Goal: Task Accomplishment & Management: Manage account settings

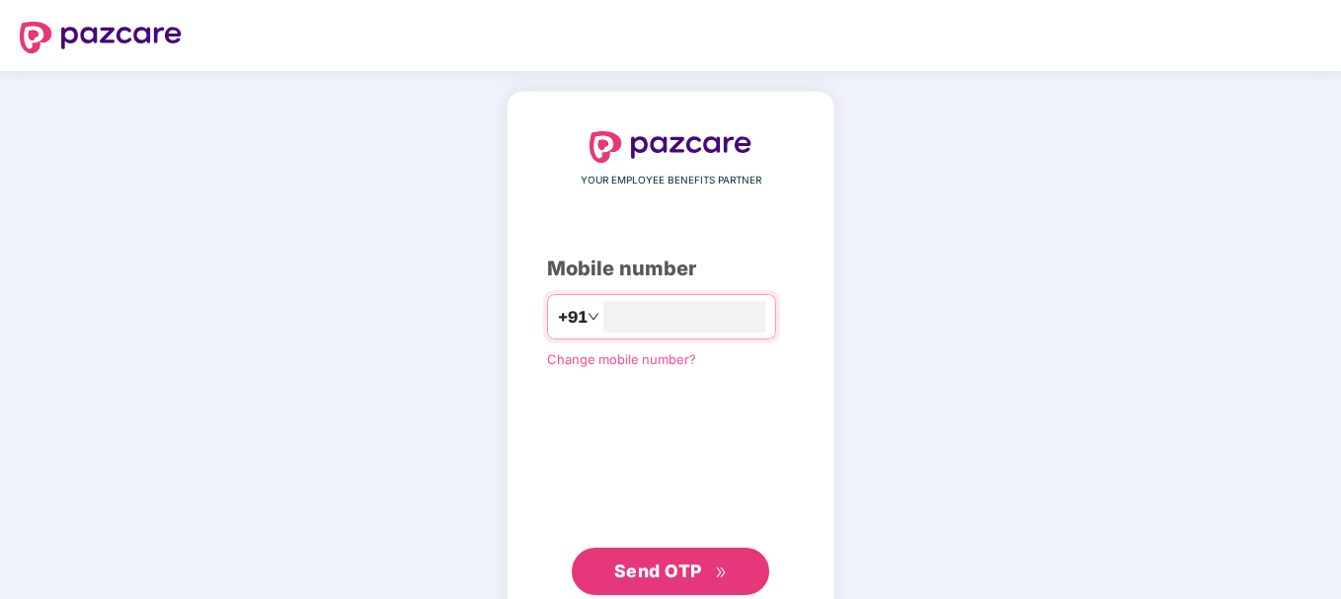
type input "**********"
click at [672, 569] on span "Send OTP" at bounding box center [658, 569] width 88 height 21
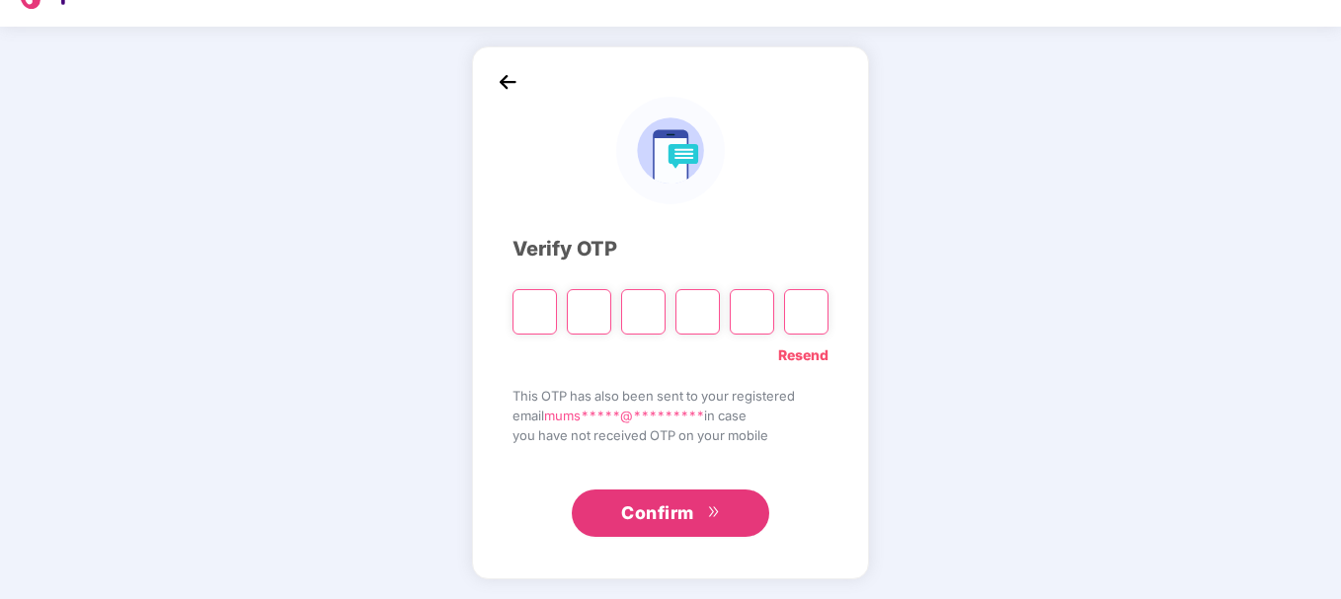
scroll to position [44, 0]
type input "*"
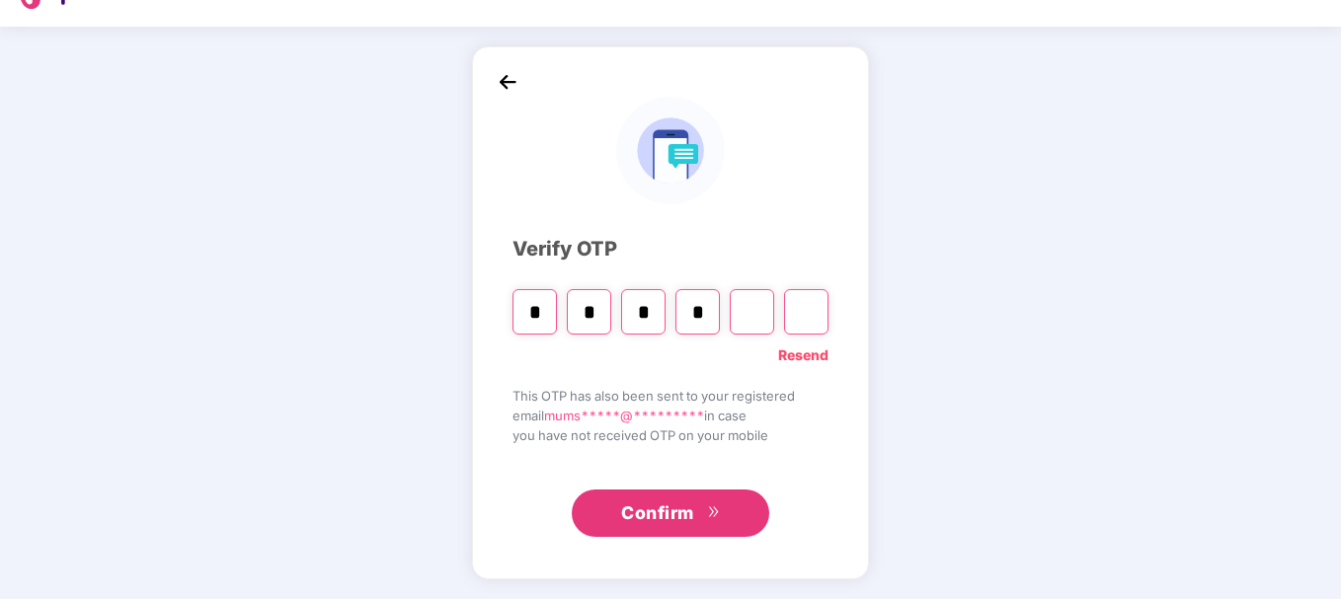
type input "*"
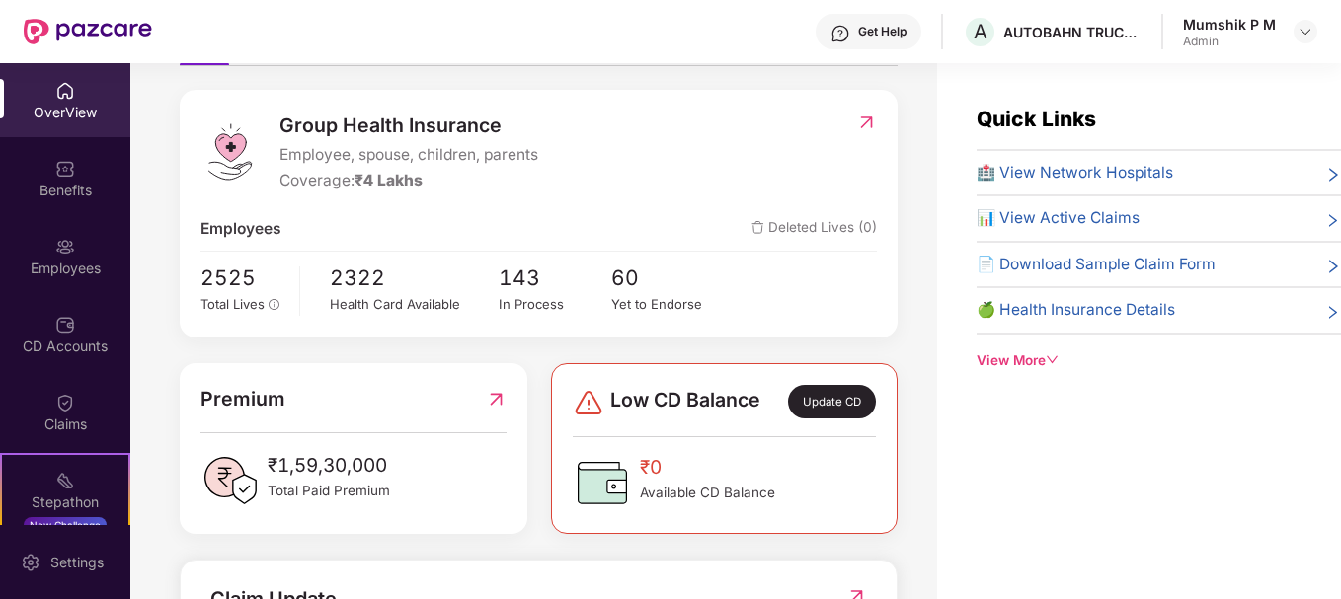
scroll to position [0, 0]
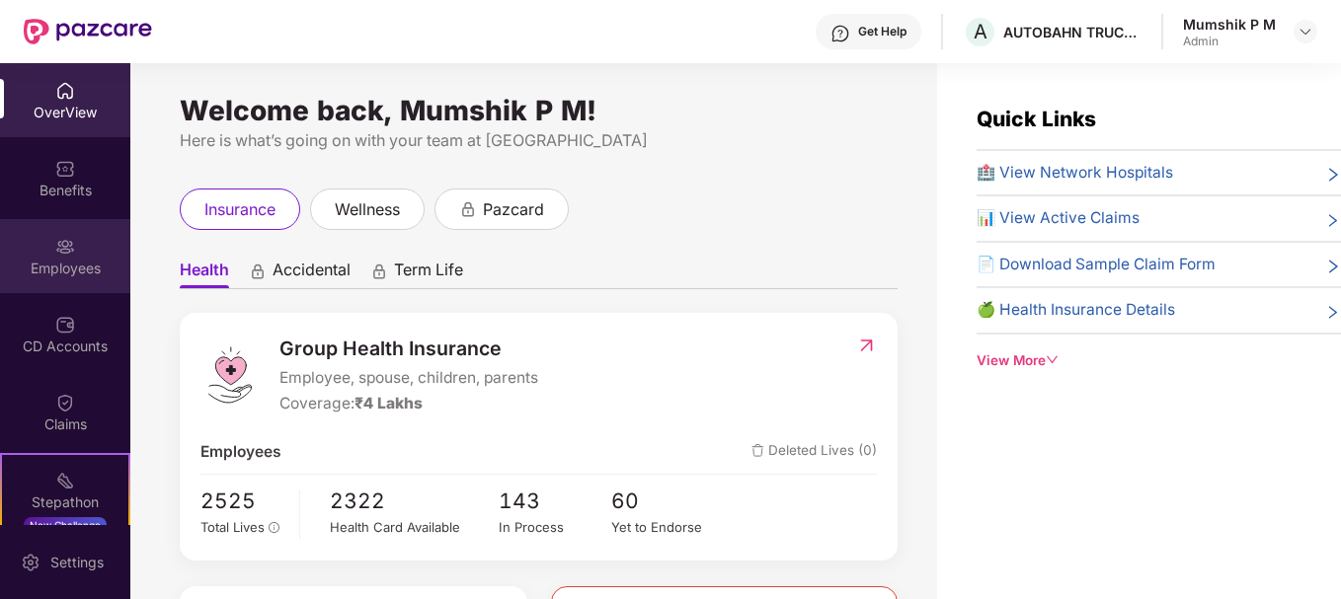
click at [73, 267] on div "Employees" at bounding box center [65, 269] width 130 height 20
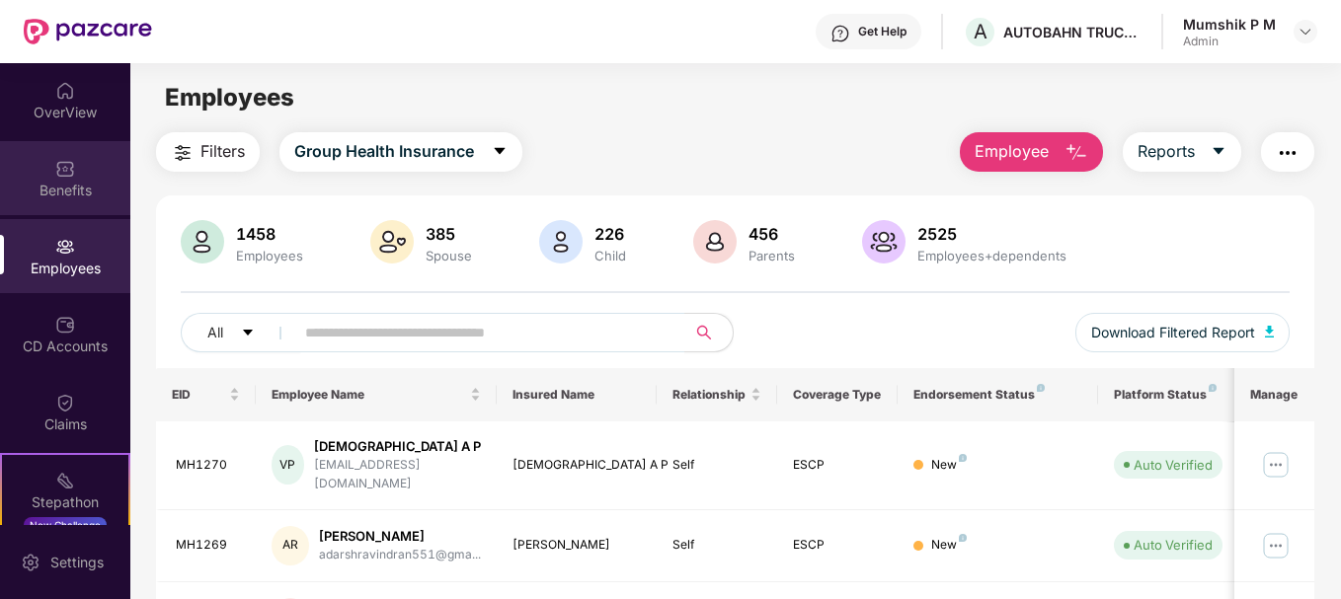
click at [75, 186] on div "Benefits" at bounding box center [65, 191] width 130 height 20
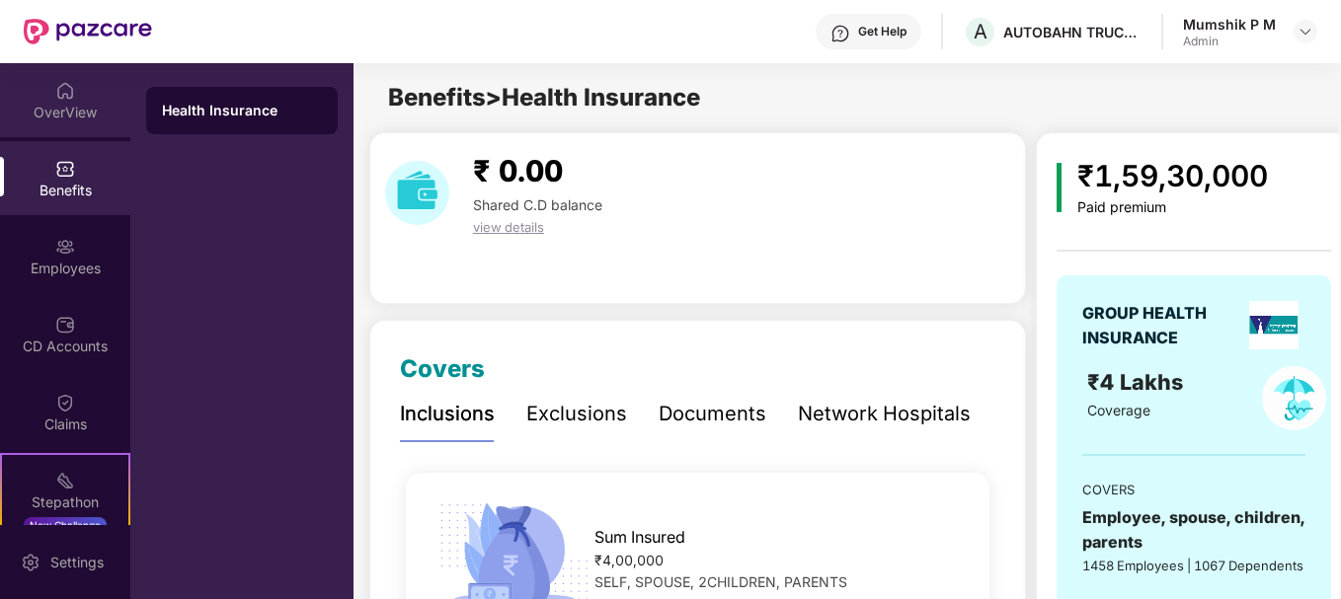
click at [69, 105] on div "OverView" at bounding box center [65, 113] width 130 height 20
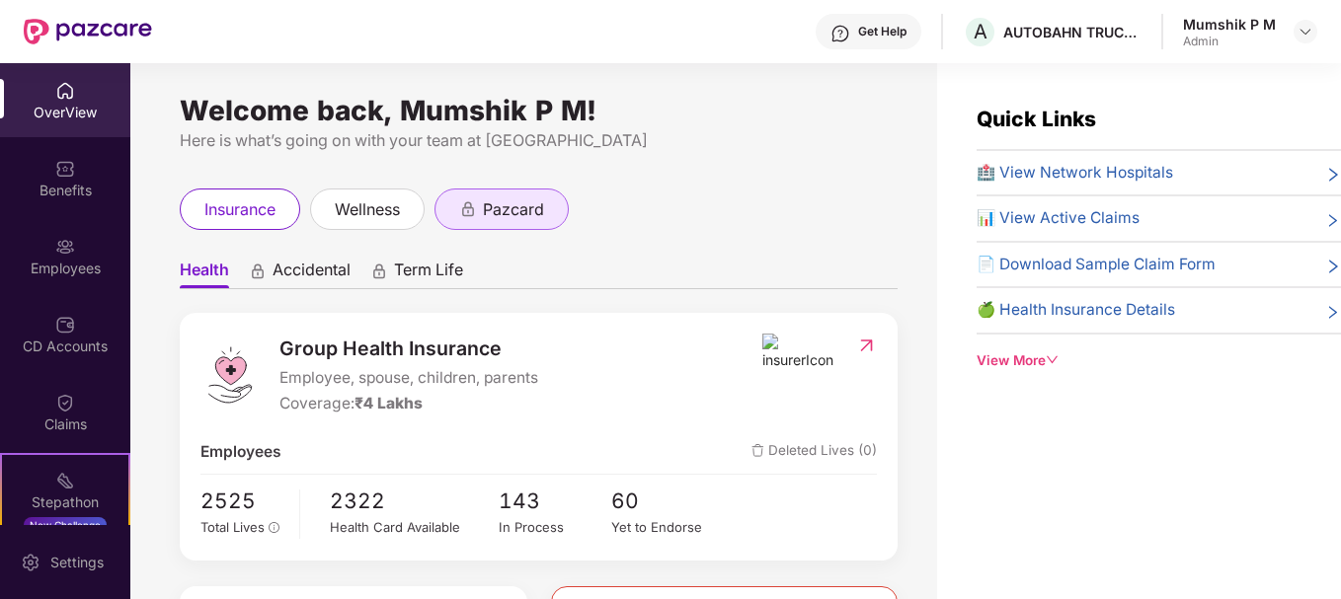
click at [518, 206] on span "pazcard" at bounding box center [513, 209] width 61 height 25
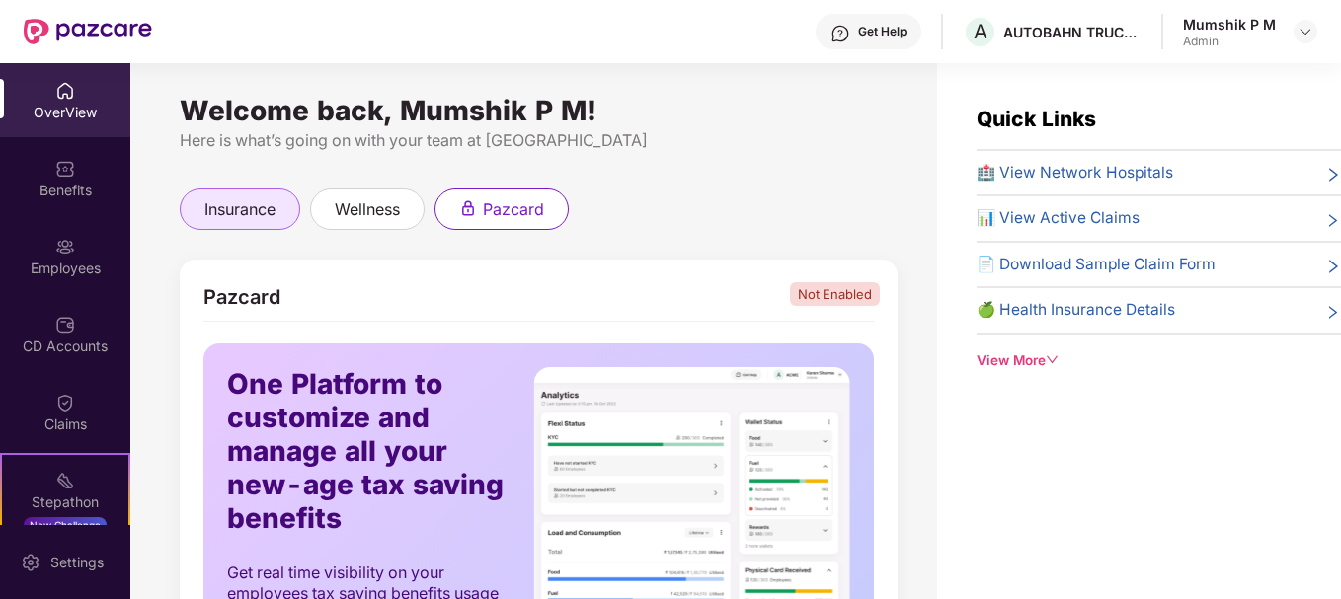
click at [235, 216] on span "insurance" at bounding box center [239, 209] width 71 height 25
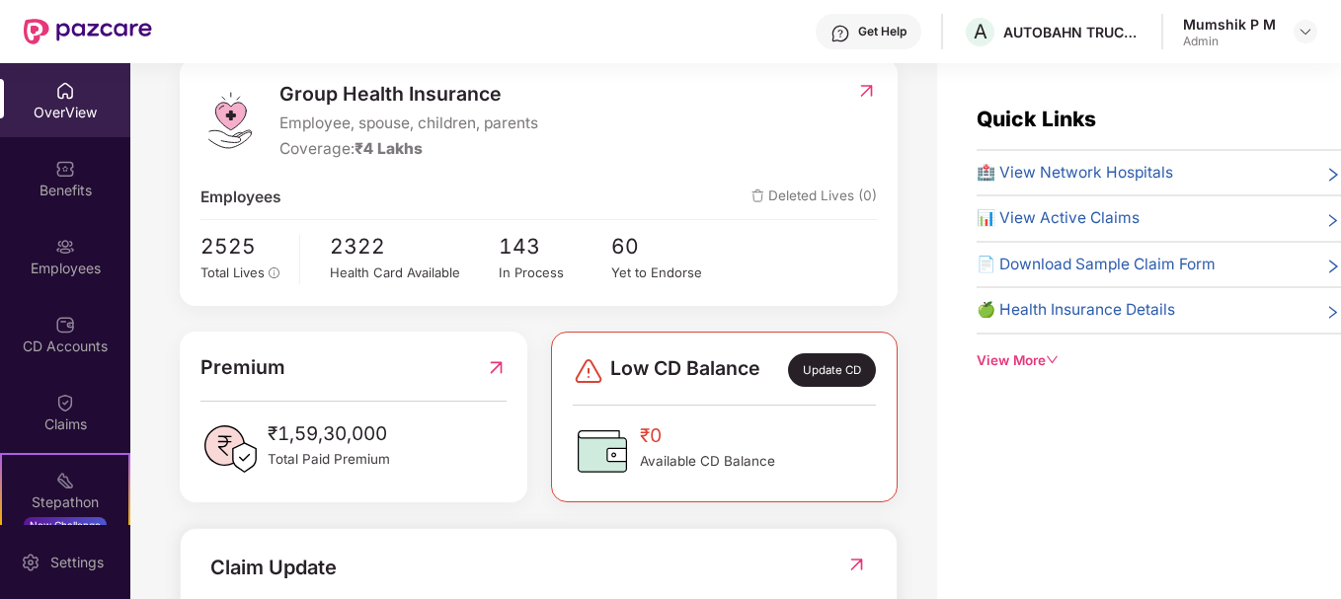
scroll to position [271, 0]
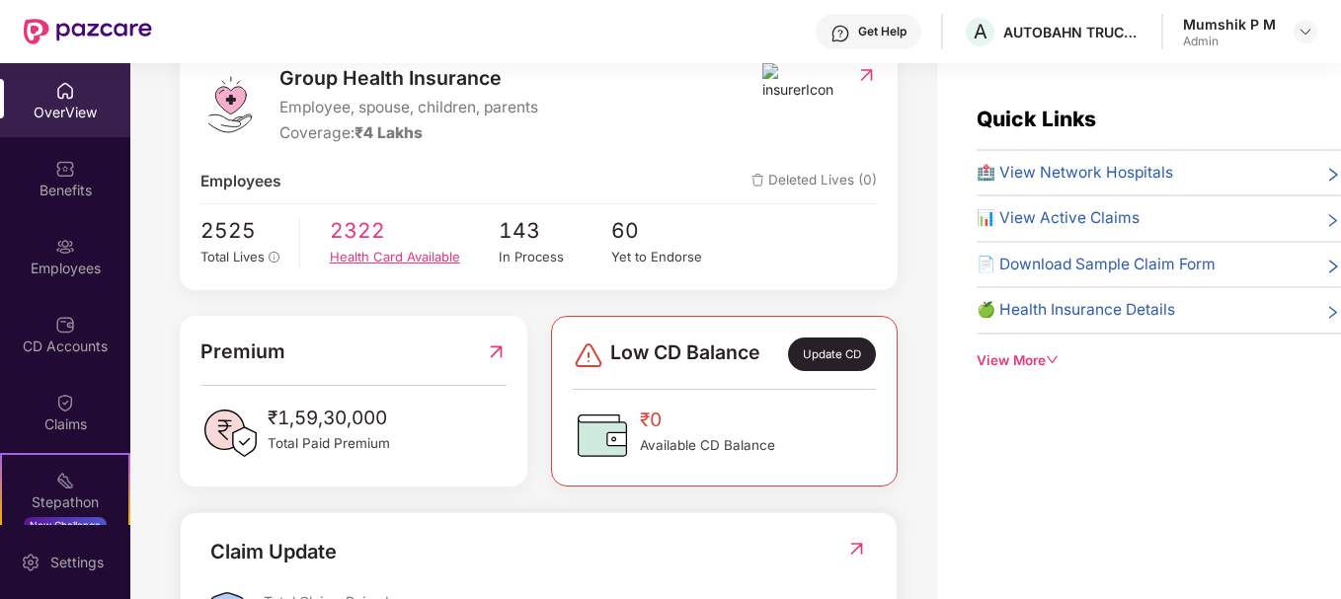
click at [367, 232] on span "2322" at bounding box center [414, 230] width 169 height 33
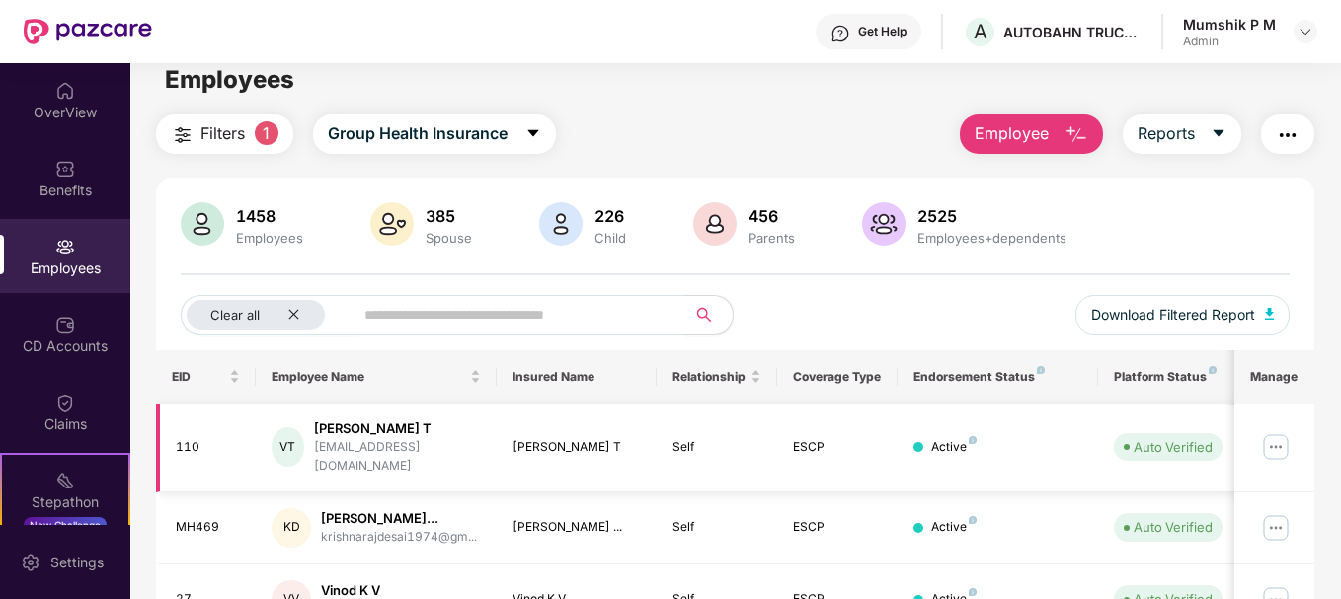
scroll to position [15, 0]
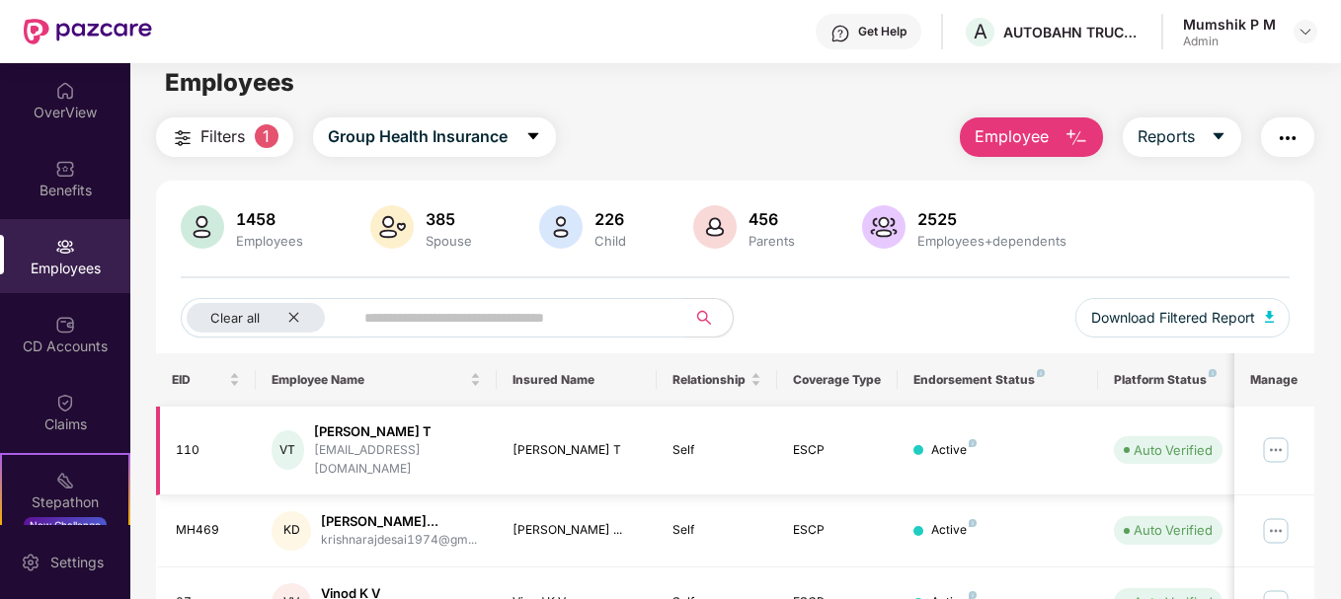
click at [1282, 449] on img at bounding box center [1276, 450] width 32 height 32
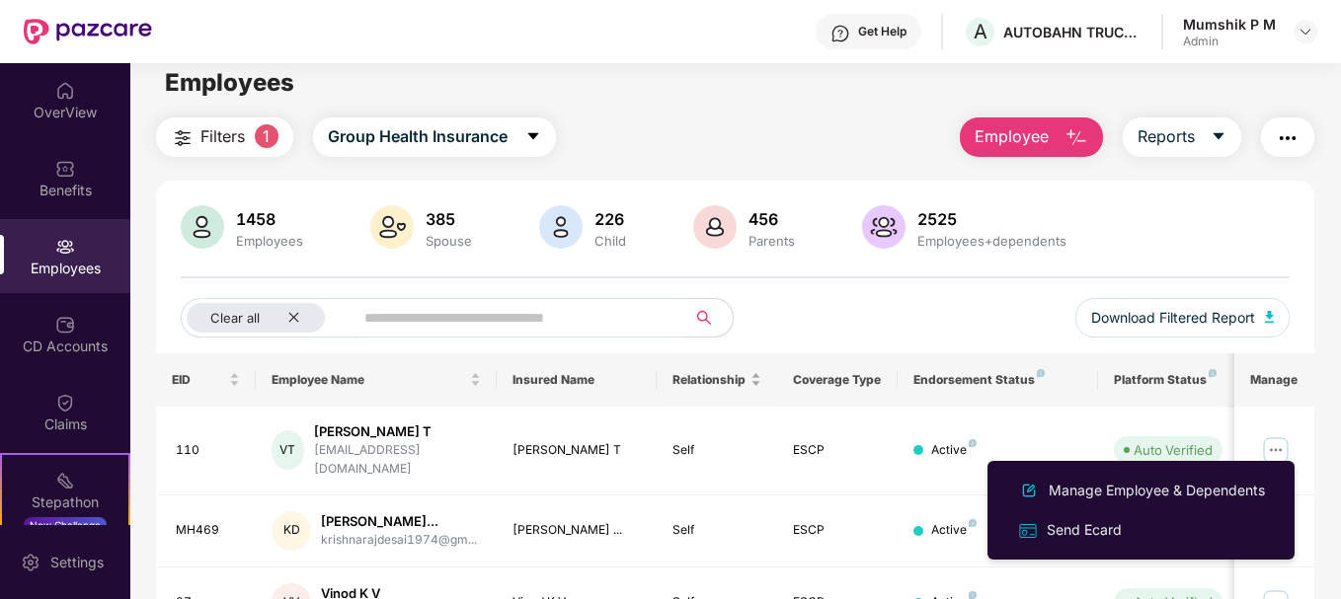
scroll to position [0, 24]
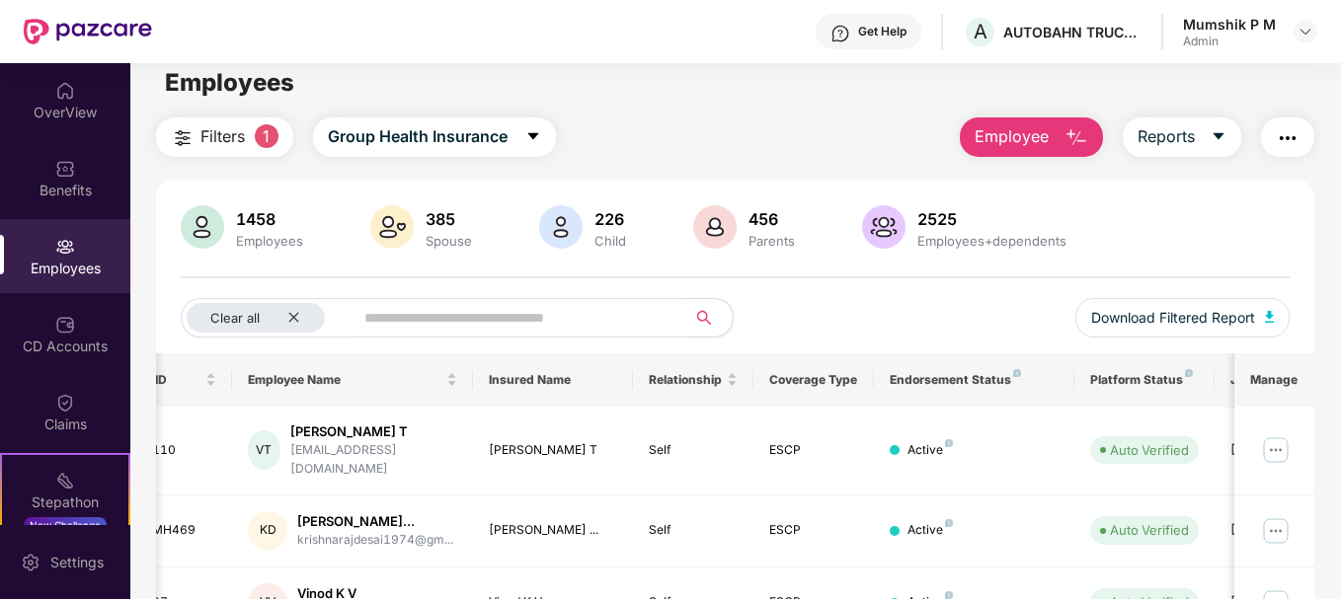
click at [475, 325] on input "text" at bounding box center [511, 318] width 295 height 30
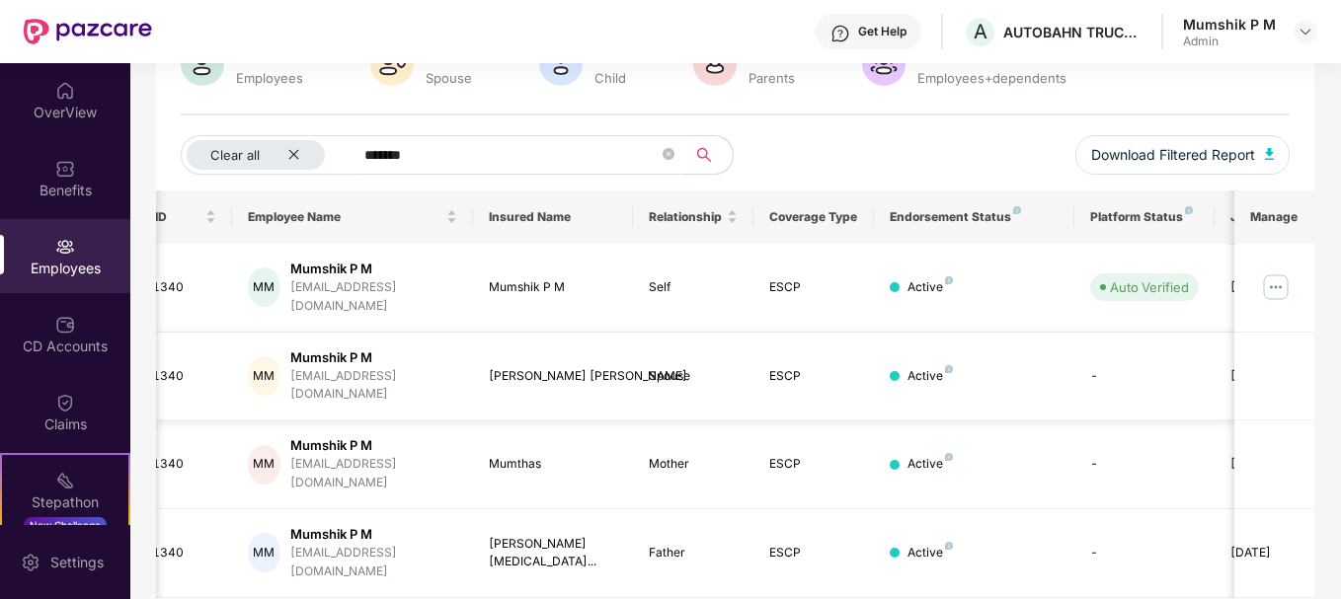
scroll to position [0, 0]
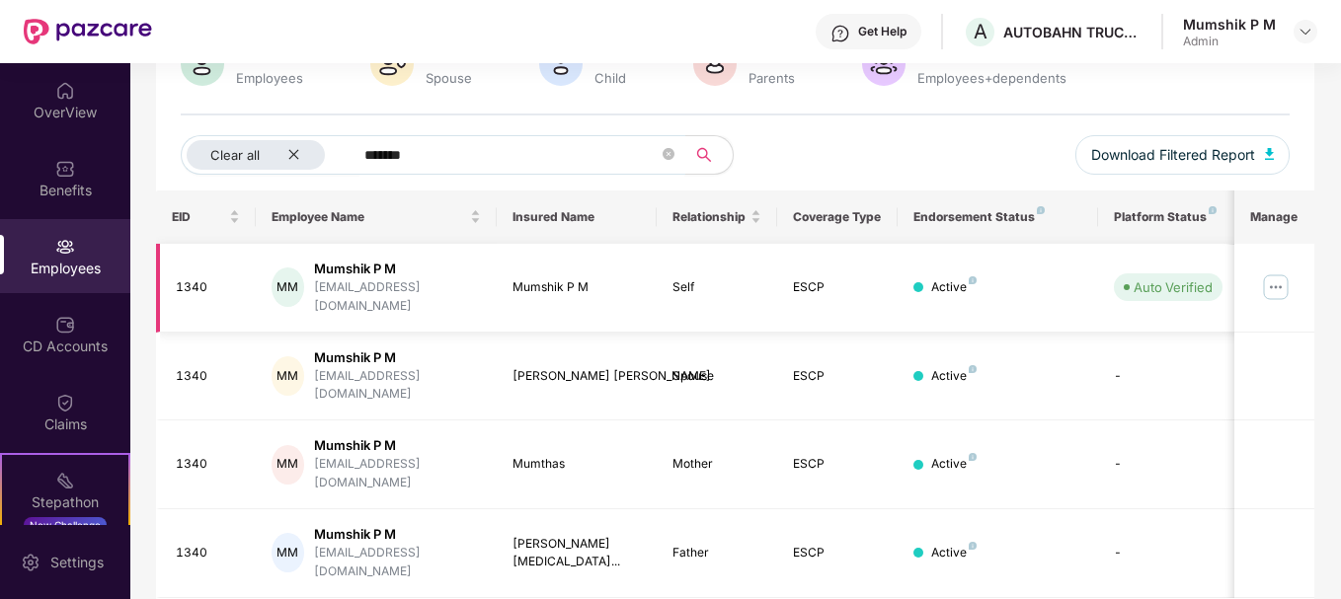
type input "*******"
click at [1280, 275] on img at bounding box center [1276, 288] width 32 height 32
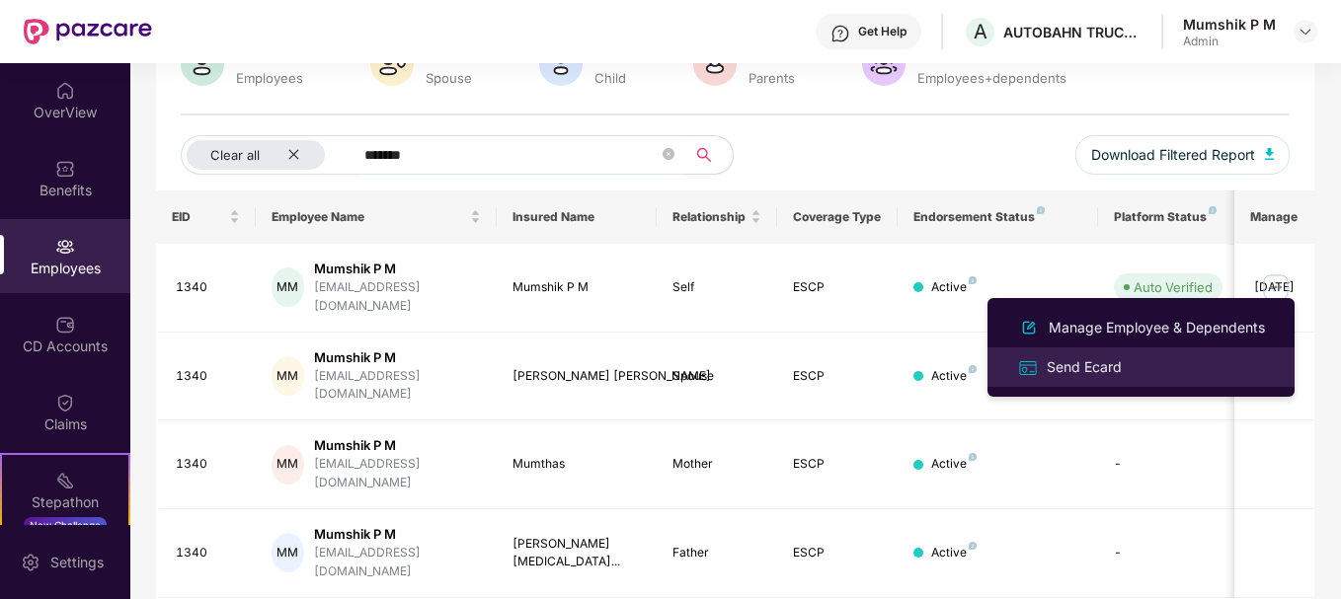
click at [1061, 366] on div "Send Ecard" at bounding box center [1084, 367] width 83 height 22
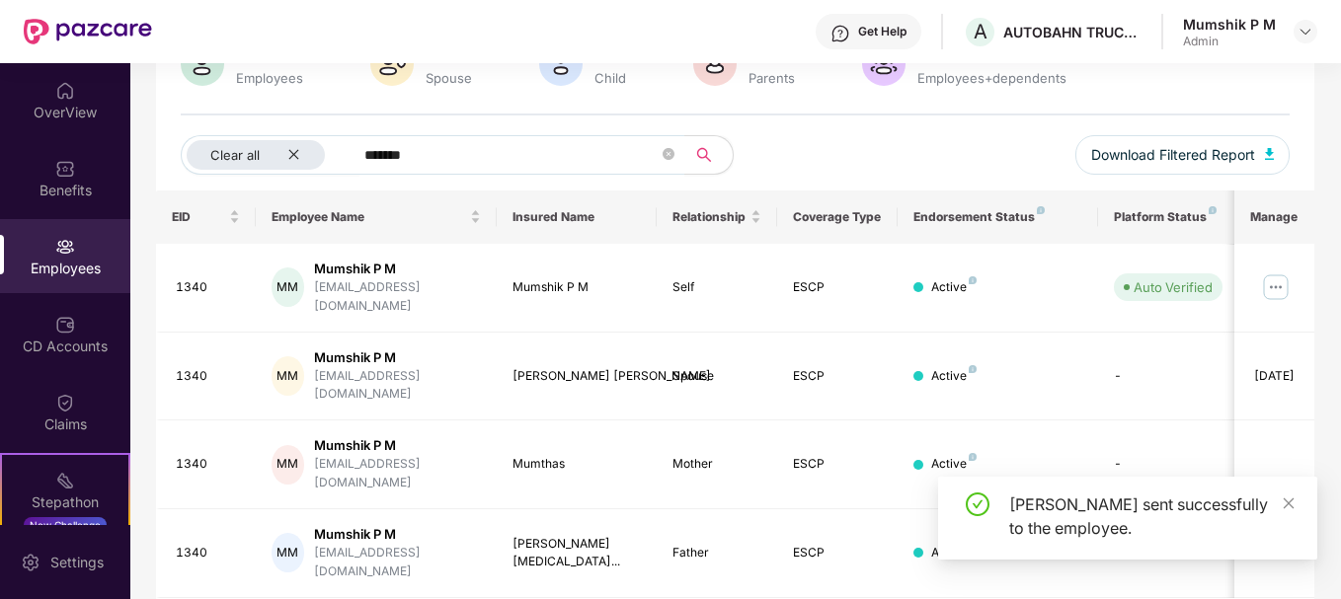
scroll to position [182, 0]
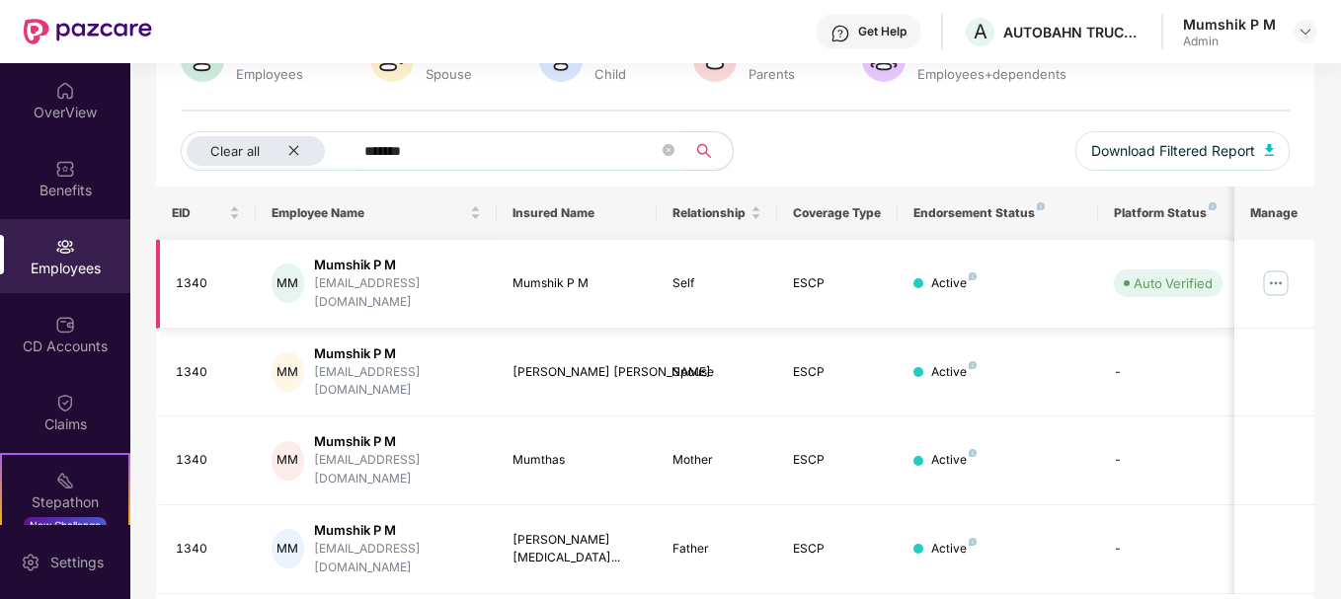
click at [1273, 270] on img at bounding box center [1276, 284] width 32 height 32
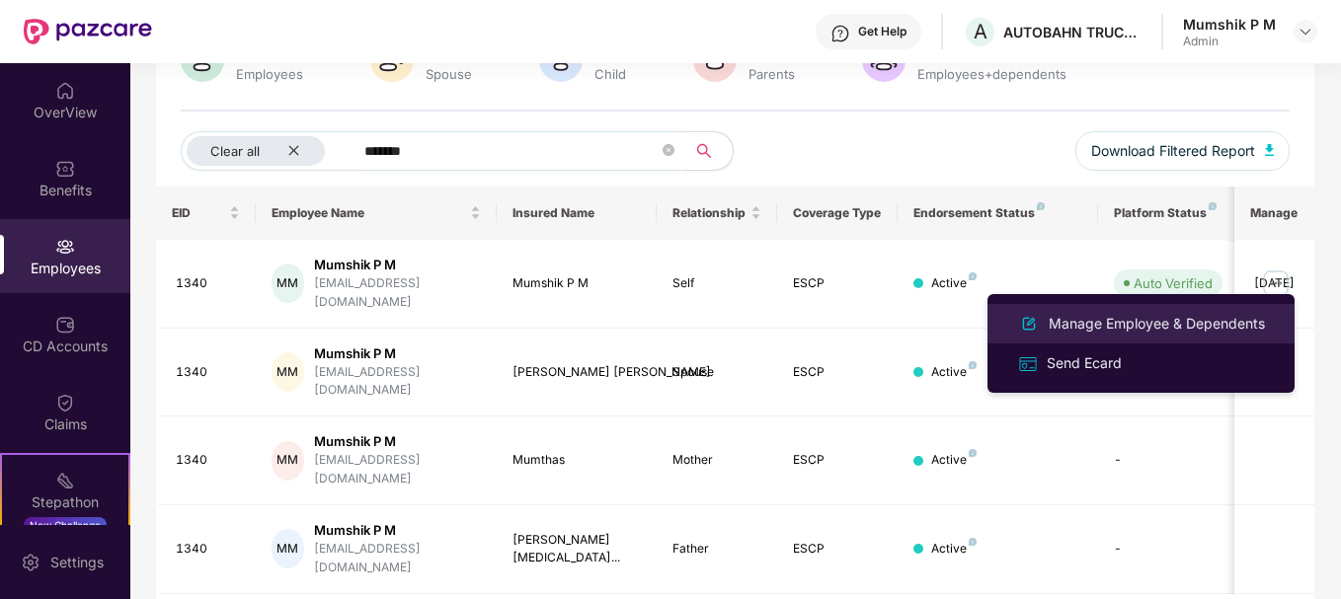
click at [1159, 337] on li "Manage Employee & Dependents" at bounding box center [1140, 323] width 307 height 39
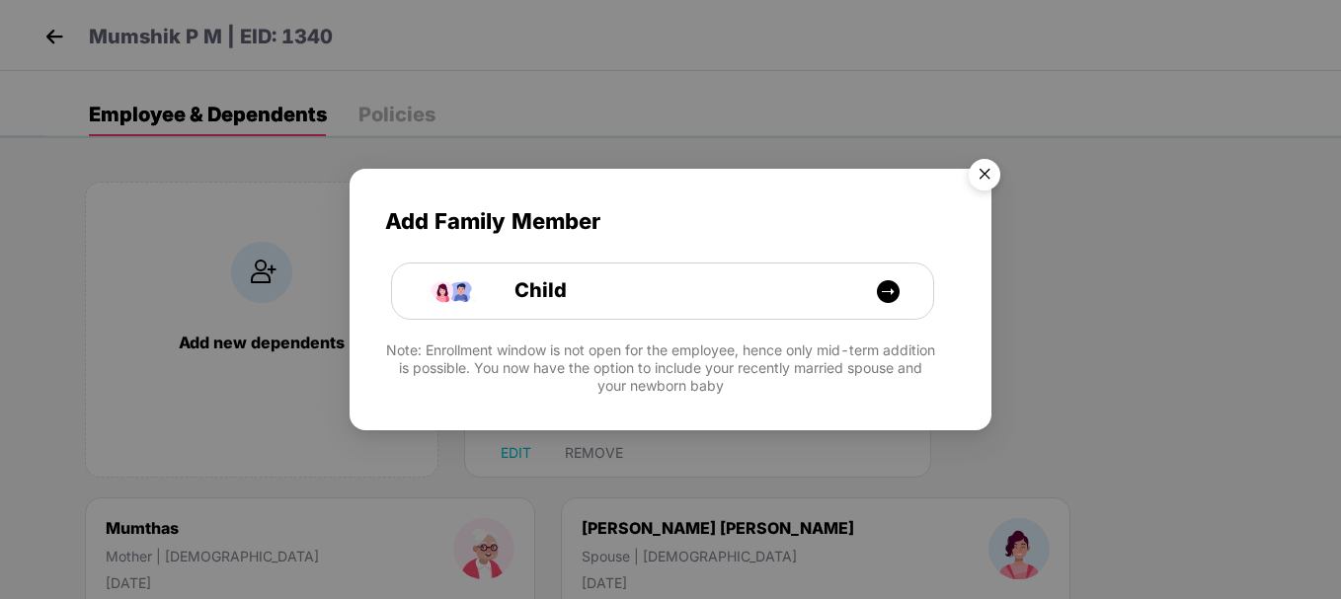
click at [987, 175] on img "Close" at bounding box center [984, 177] width 55 height 55
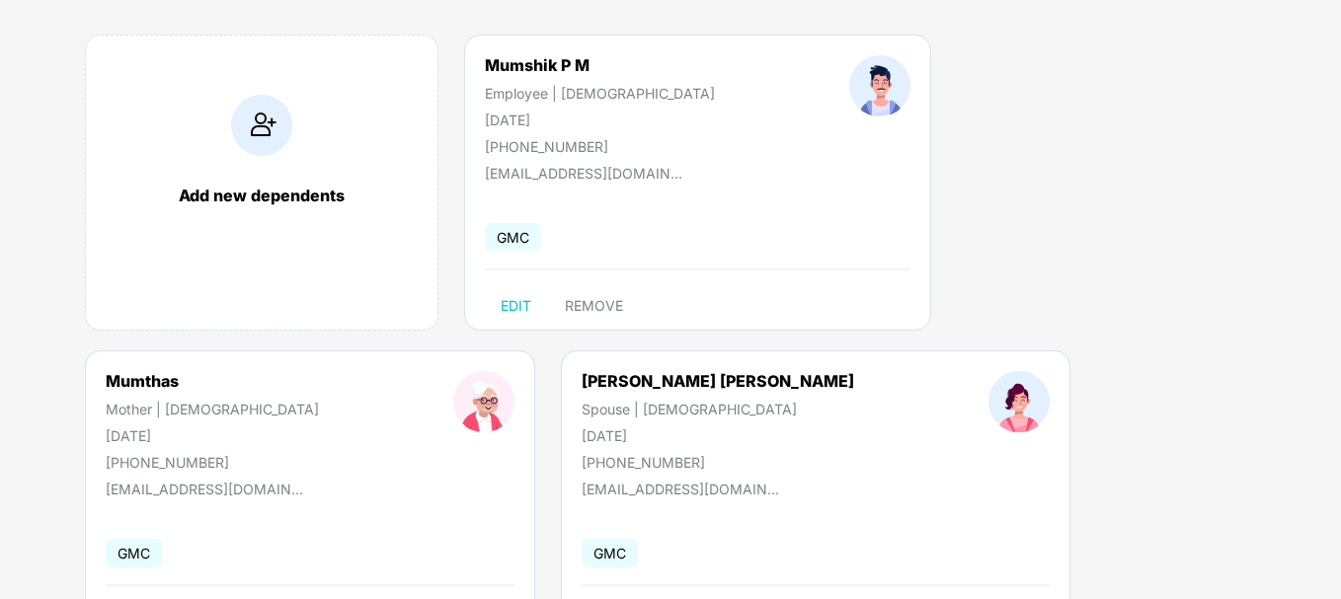
scroll to position [145, 0]
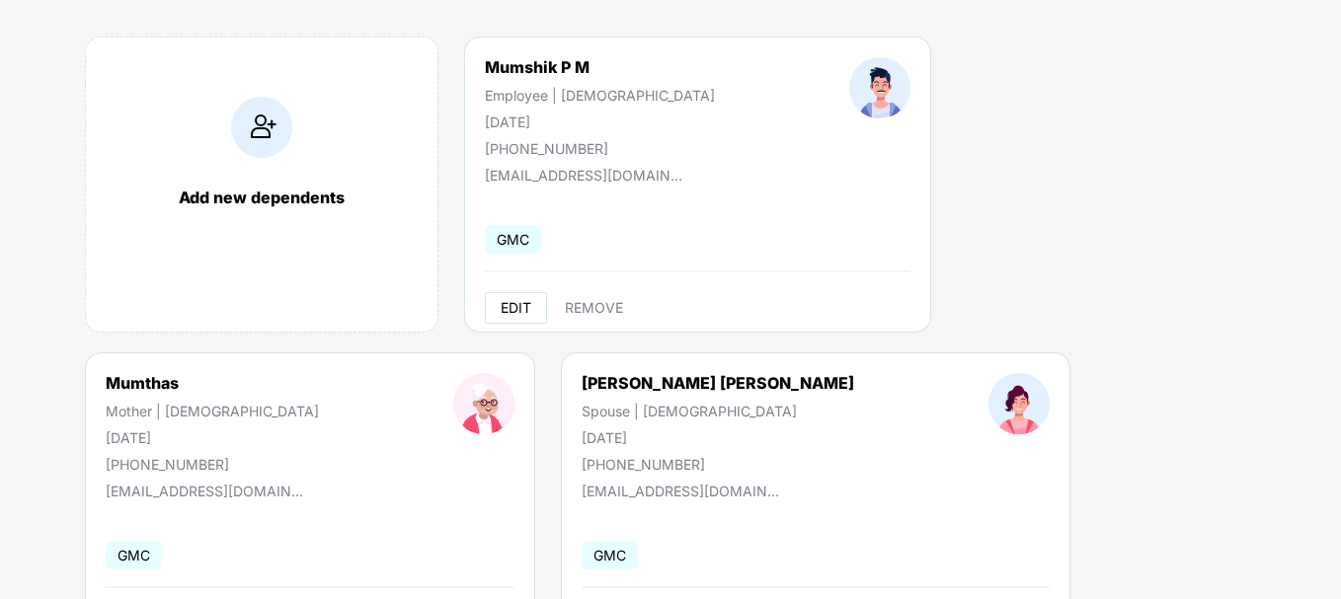
click at [526, 302] on span "EDIT" at bounding box center [516, 308] width 31 height 16
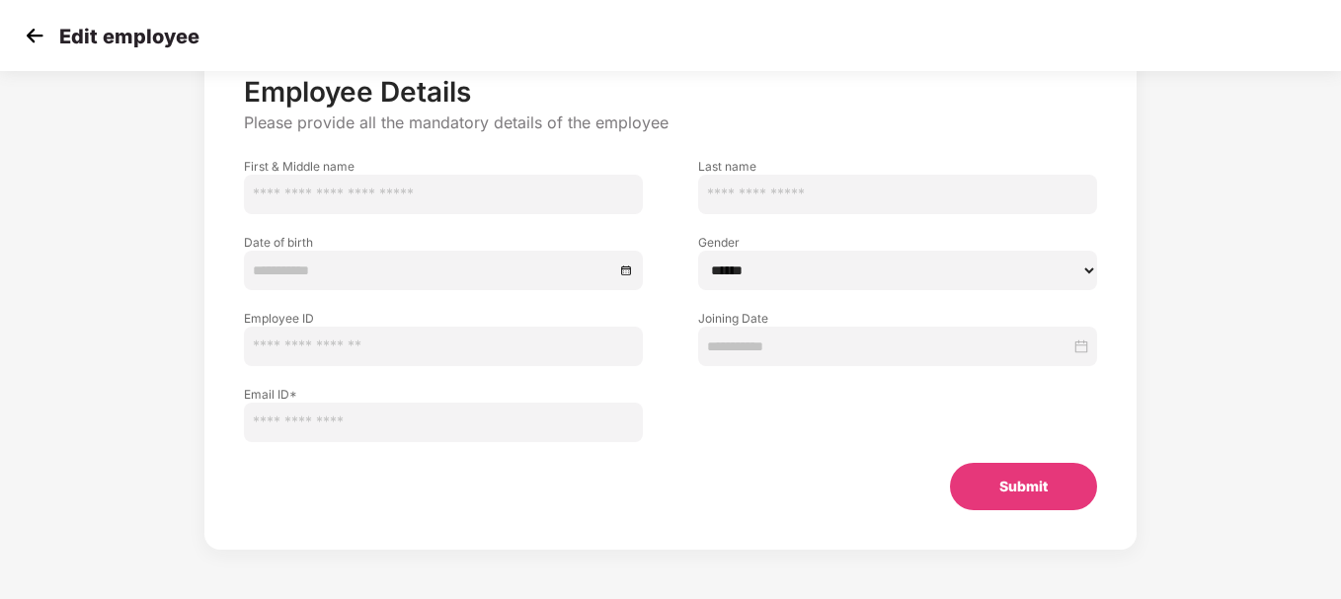
type input "*******"
type input "***"
type input "**********"
select select "****"
type input "****"
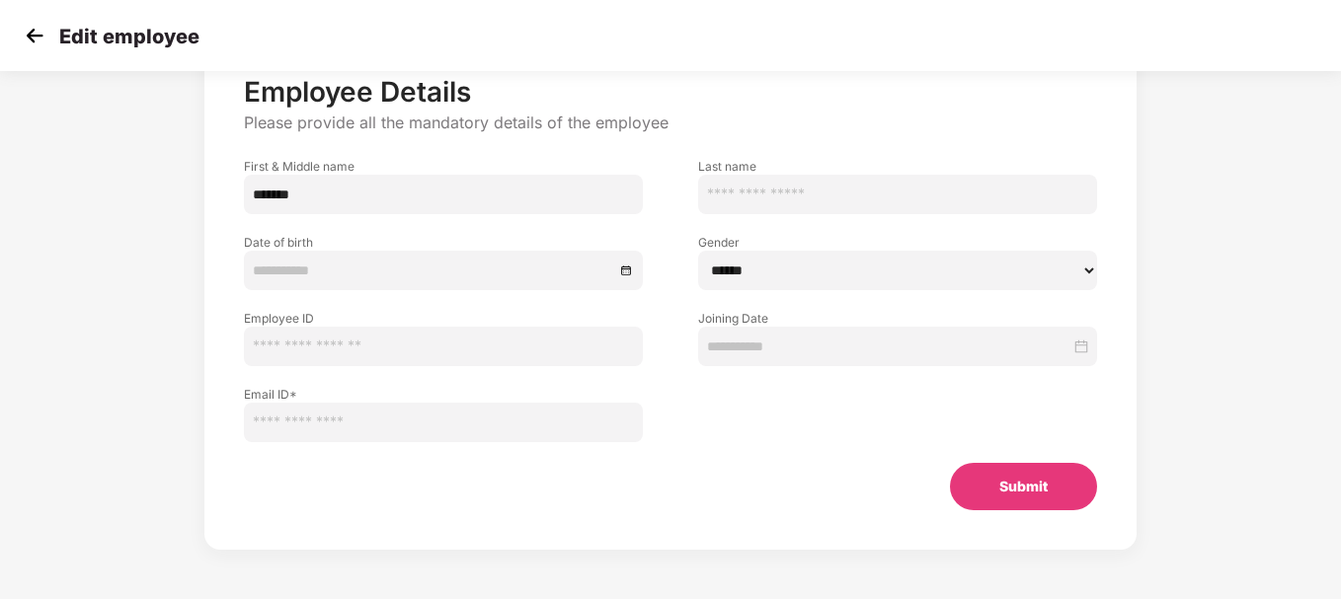
type input "**********"
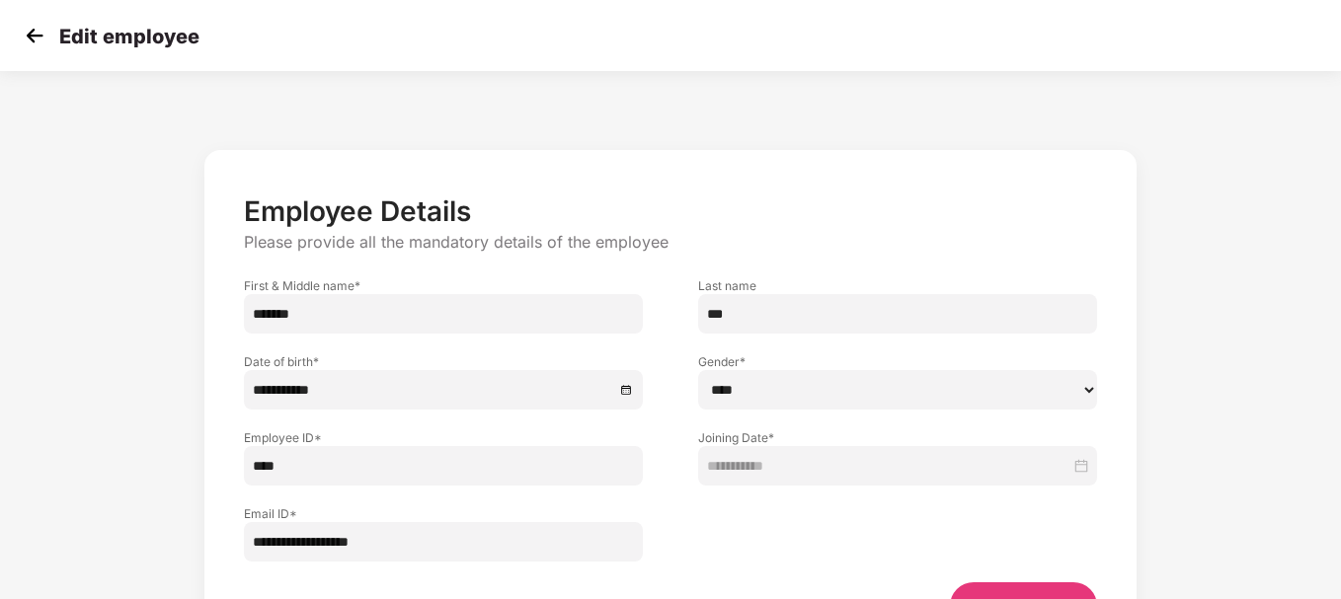
scroll to position [119, 0]
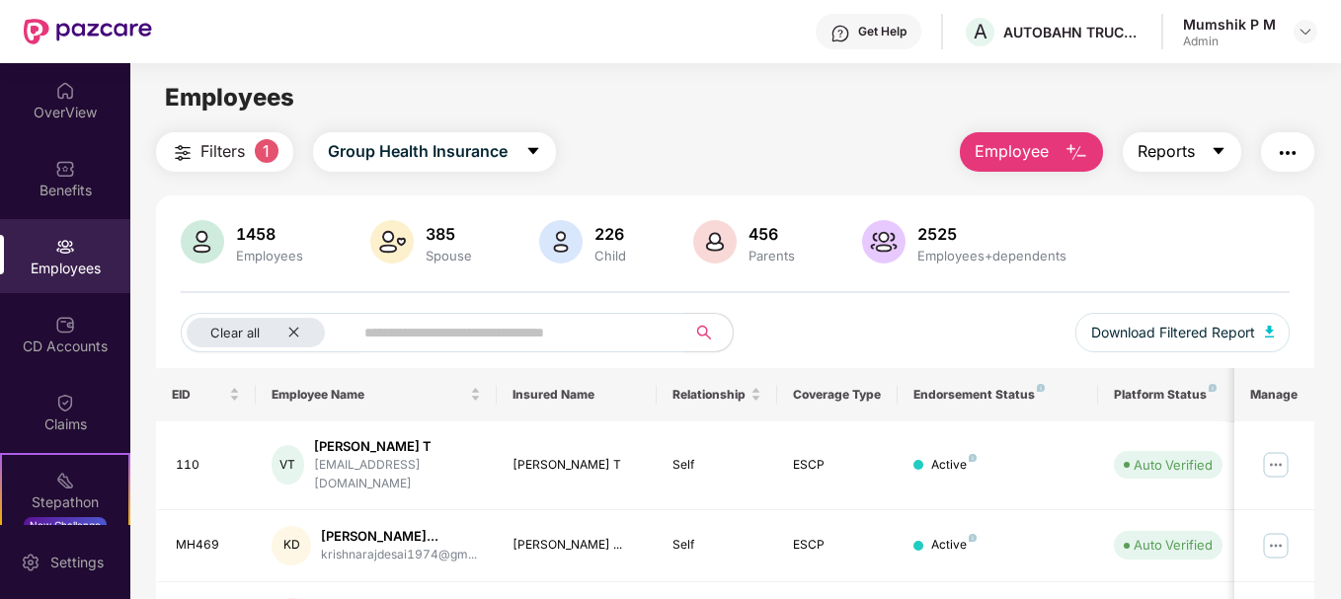
click at [1226, 151] on icon "caret-down" at bounding box center [1219, 151] width 16 height 16
click at [1305, 154] on button "button" at bounding box center [1287, 151] width 53 height 39
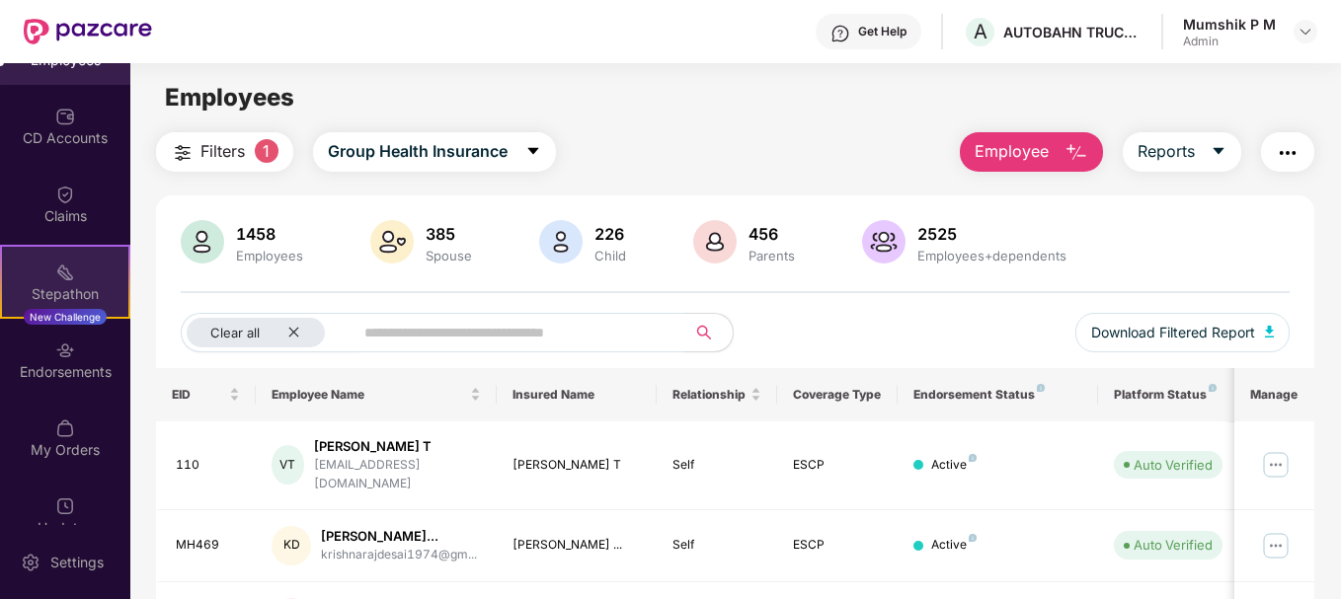
scroll to position [240, 0]
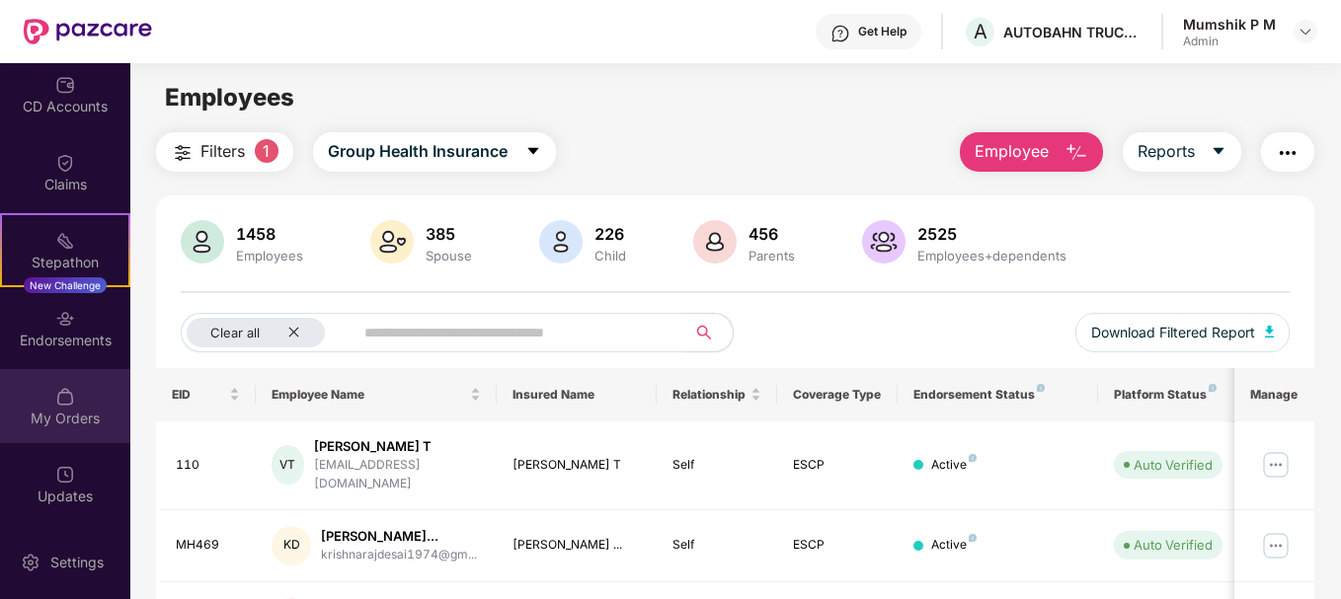
click at [81, 427] on div "My Orders" at bounding box center [65, 419] width 130 height 20
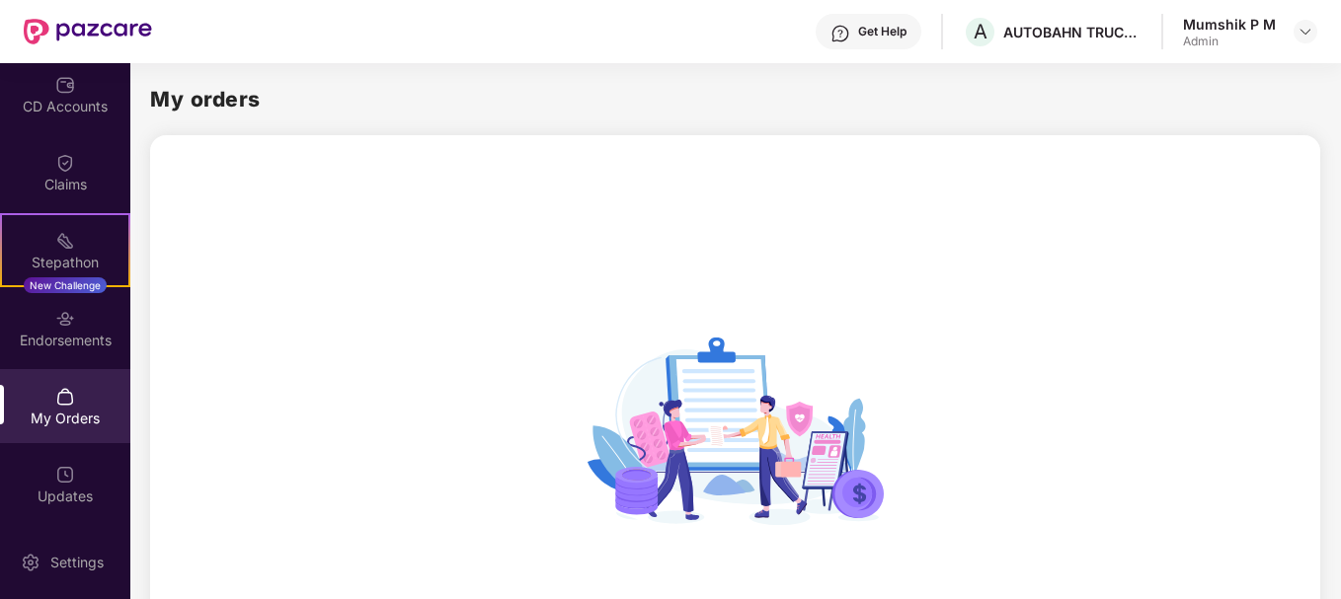
scroll to position [1, 0]
click at [39, 494] on div "Updates" at bounding box center [65, 497] width 130 height 20
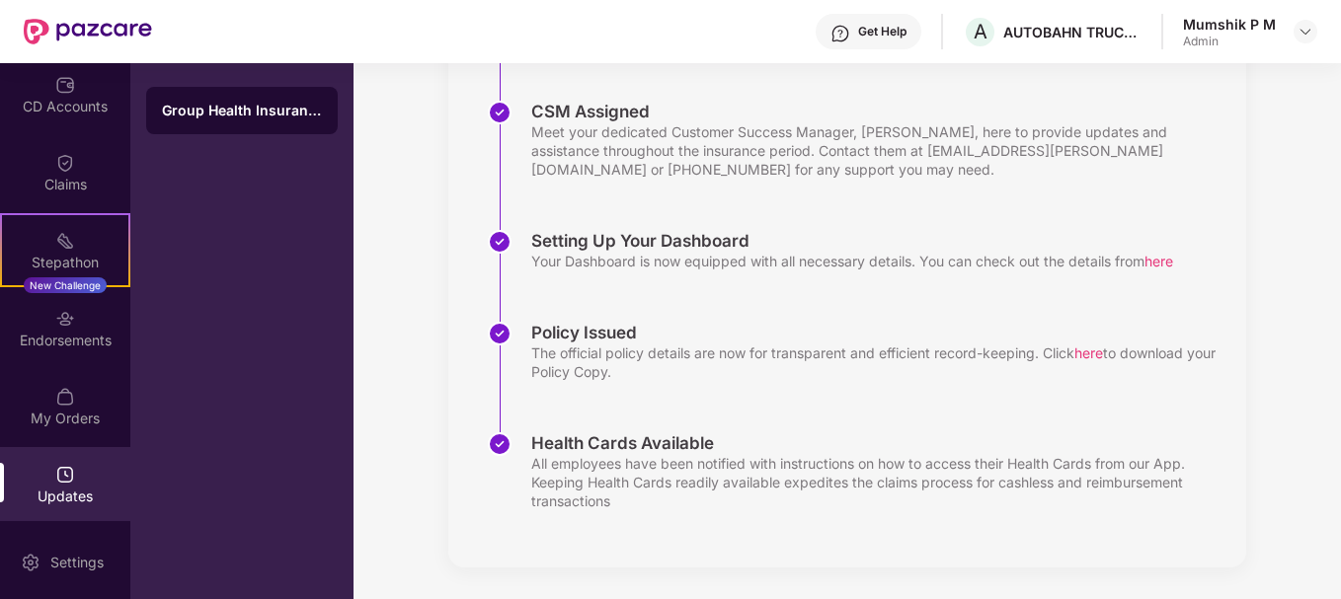
scroll to position [0, 0]
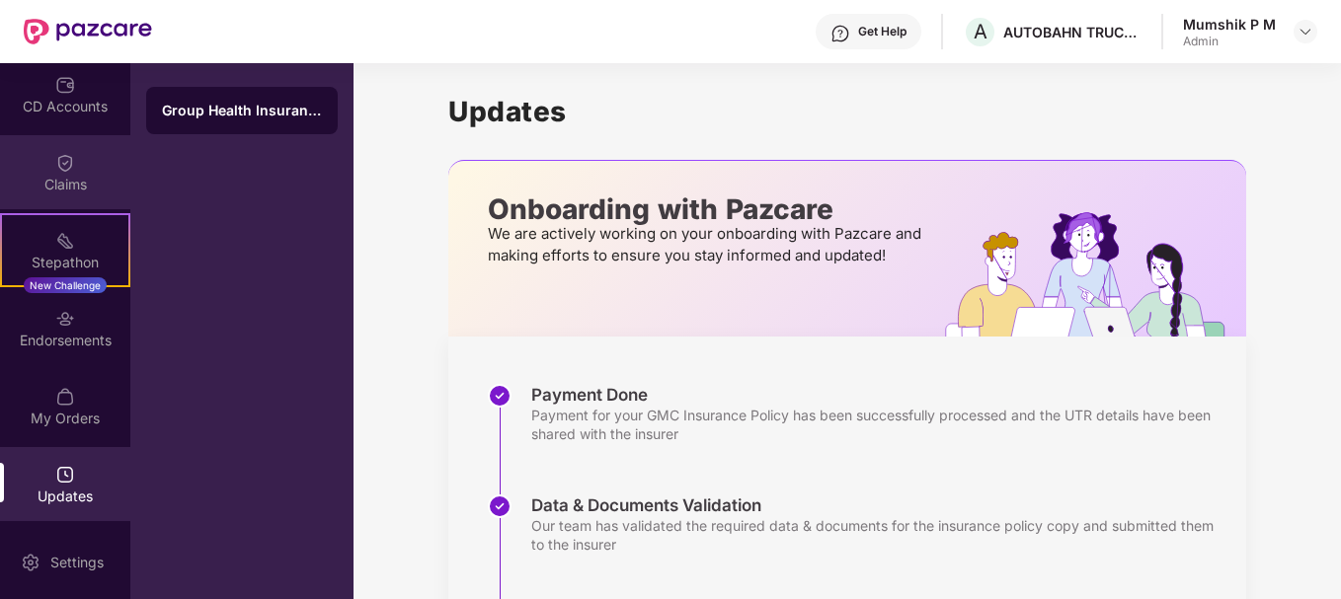
click at [43, 179] on div "Claims" at bounding box center [65, 185] width 130 height 20
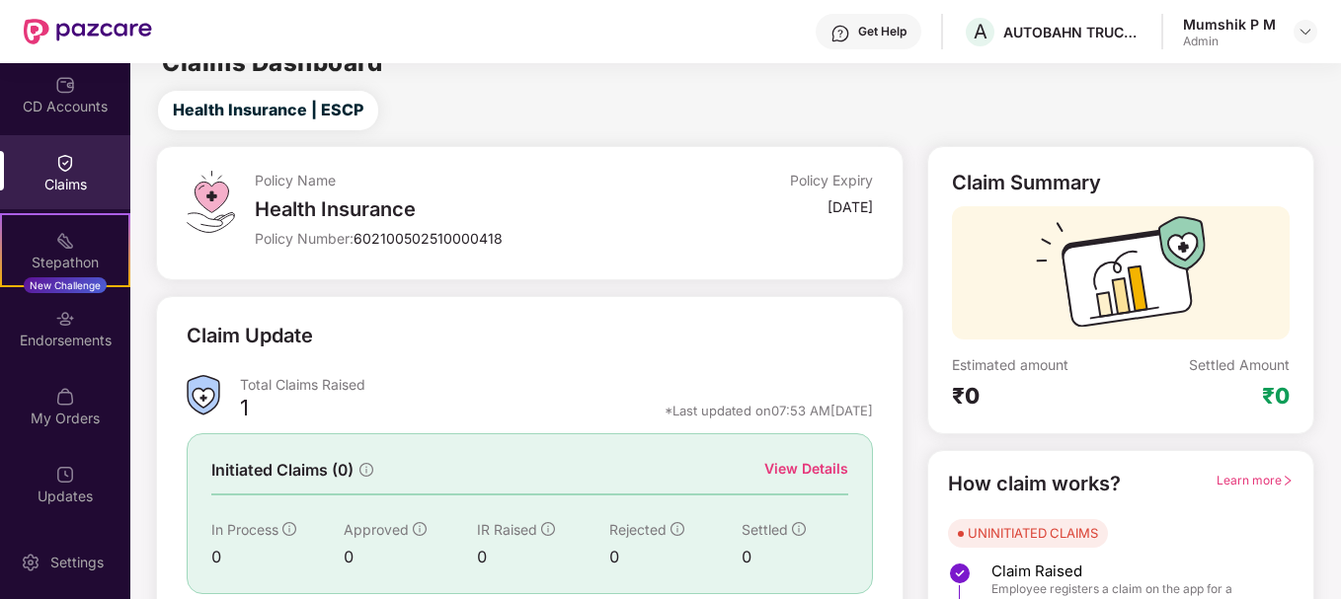
scroll to position [174, 0]
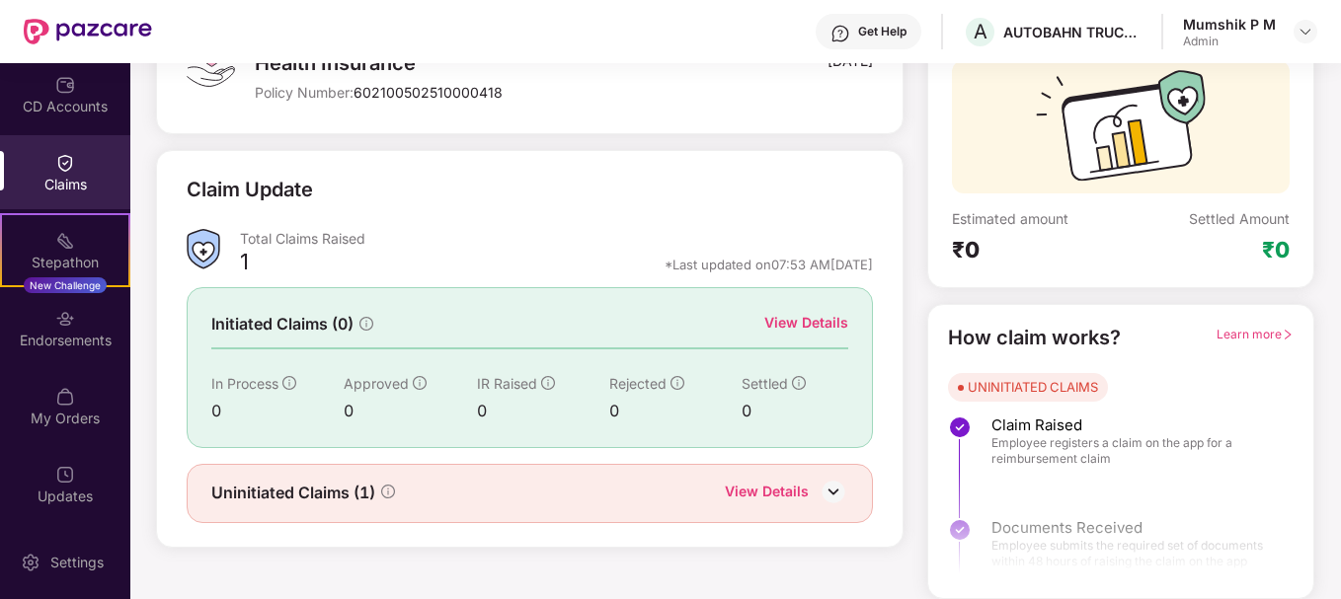
click at [821, 484] on img at bounding box center [834, 492] width 30 height 30
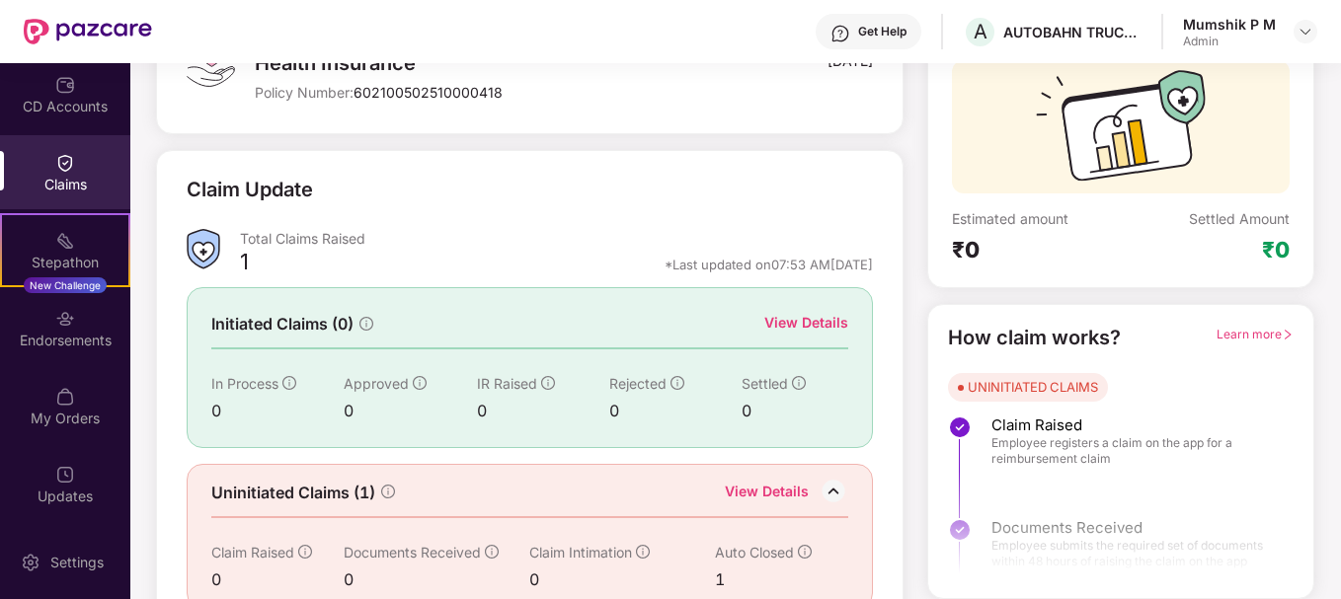
scroll to position [208, 0]
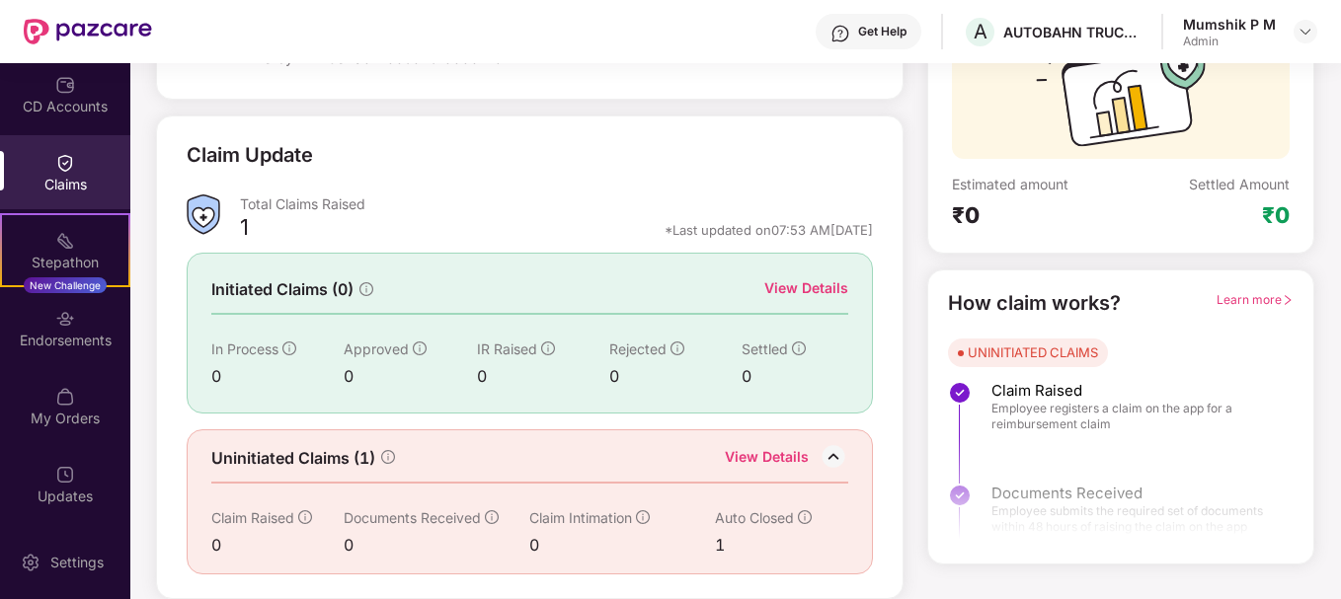
click at [720, 540] on div "1" at bounding box center [768, 545] width 106 height 25
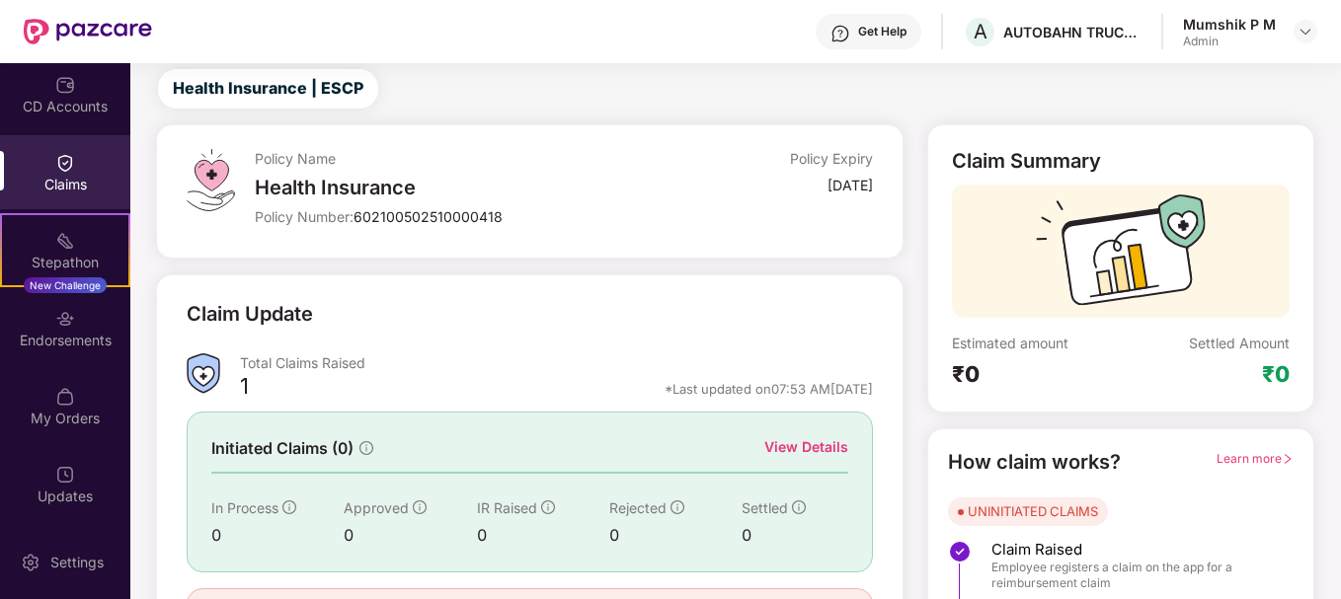
scroll to position [0, 0]
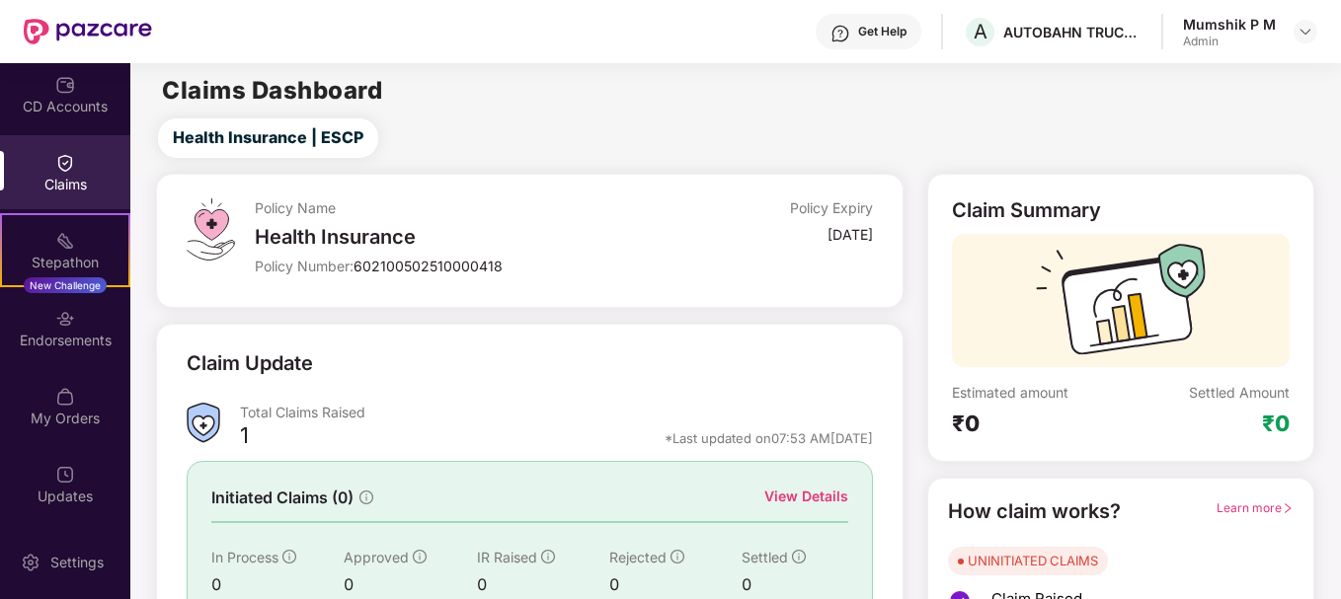
click at [82, 176] on div "Claims" at bounding box center [65, 185] width 130 height 20
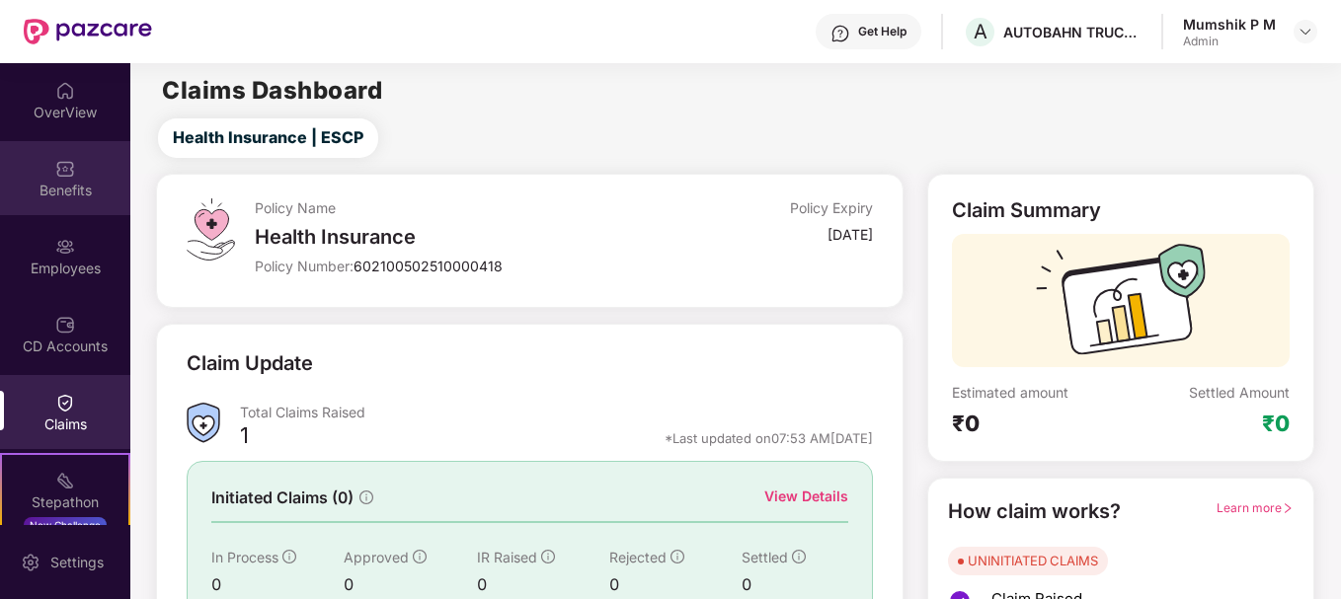
click at [62, 172] on img at bounding box center [65, 169] width 20 height 20
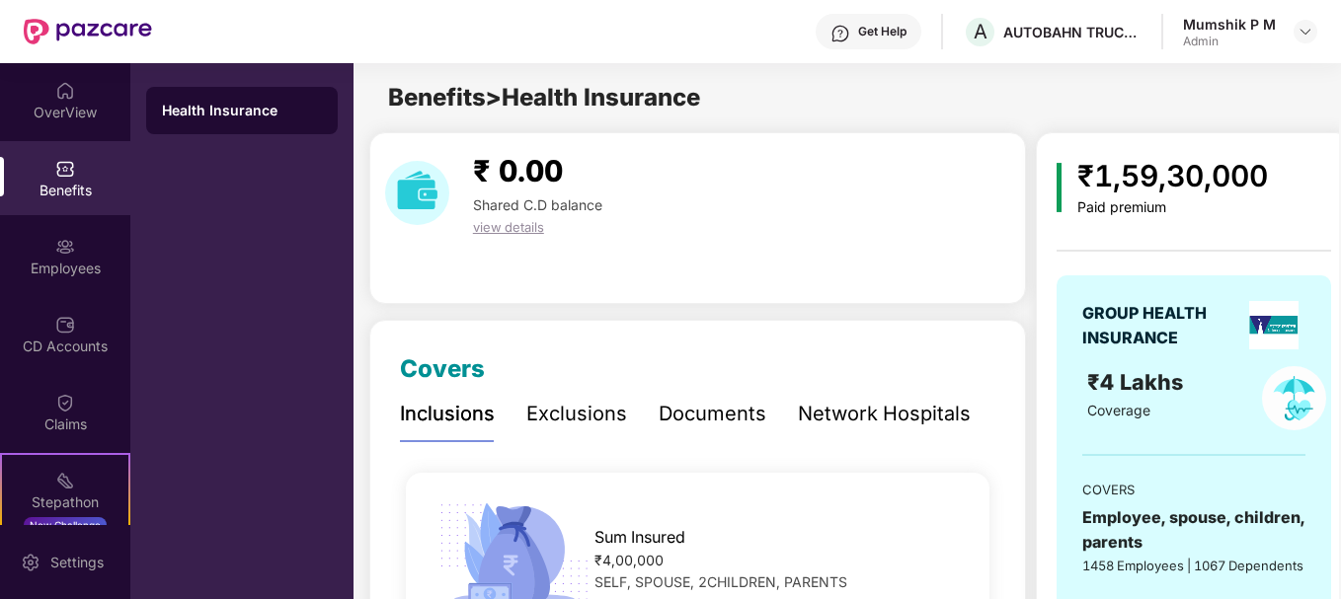
click at [743, 411] on div "Documents" at bounding box center [713, 414] width 108 height 31
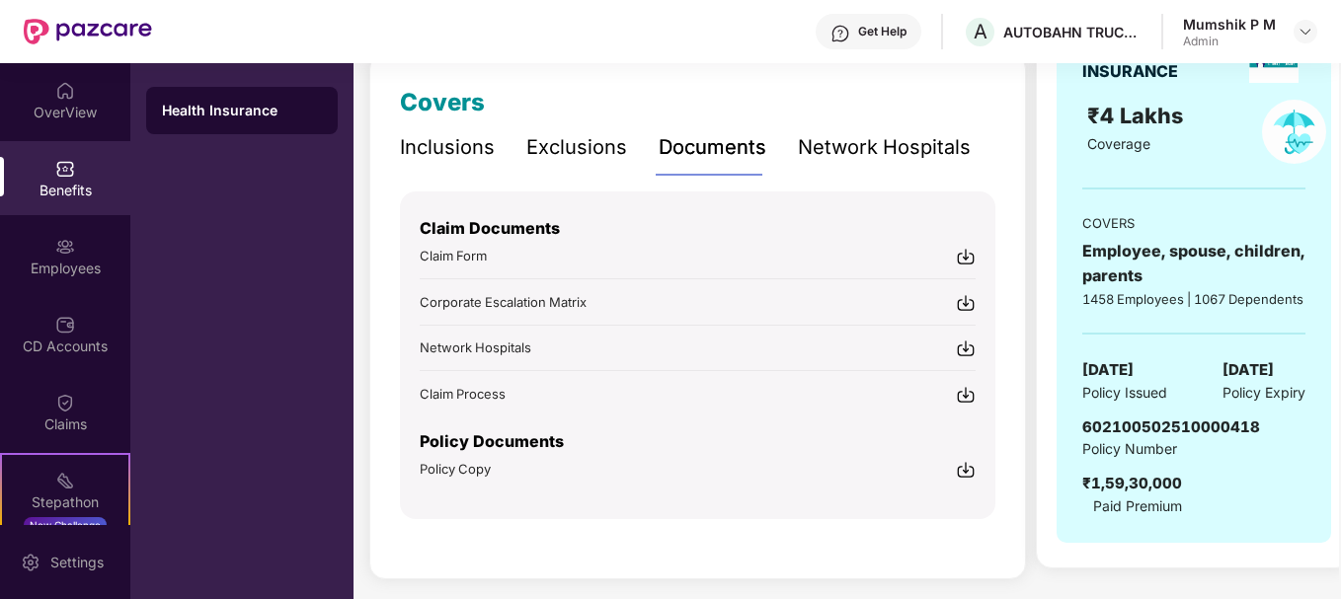
scroll to position [266, 0]
click at [969, 258] on img at bounding box center [966, 258] width 20 height 20
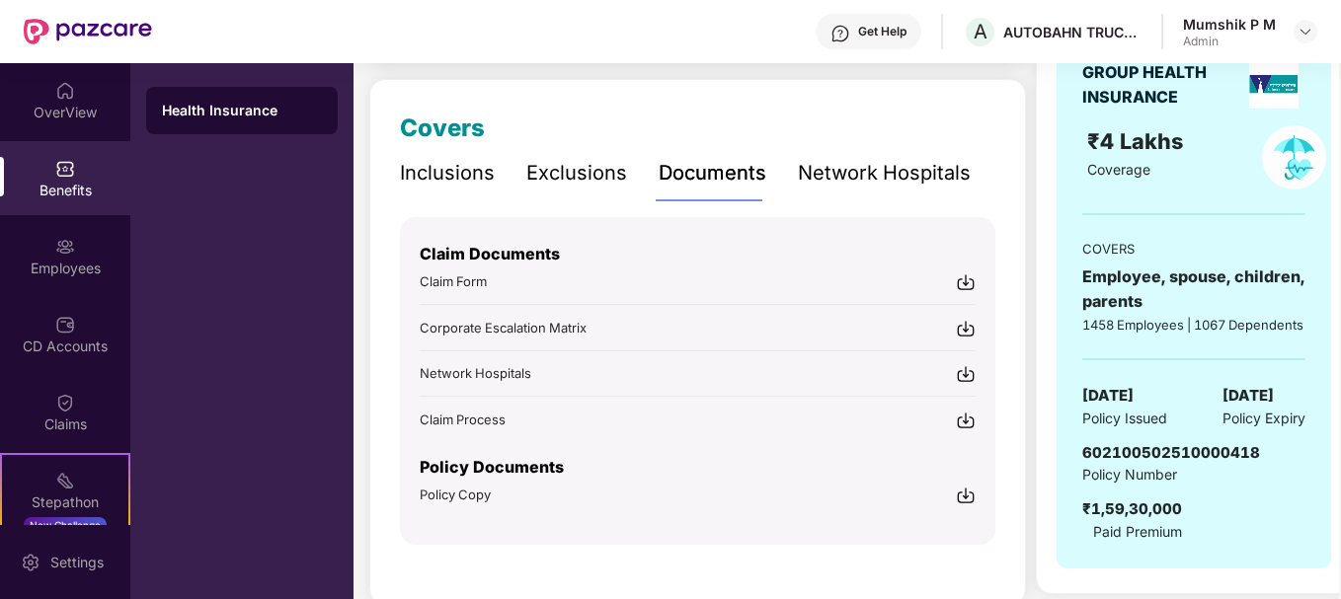
scroll to position [278, 0]
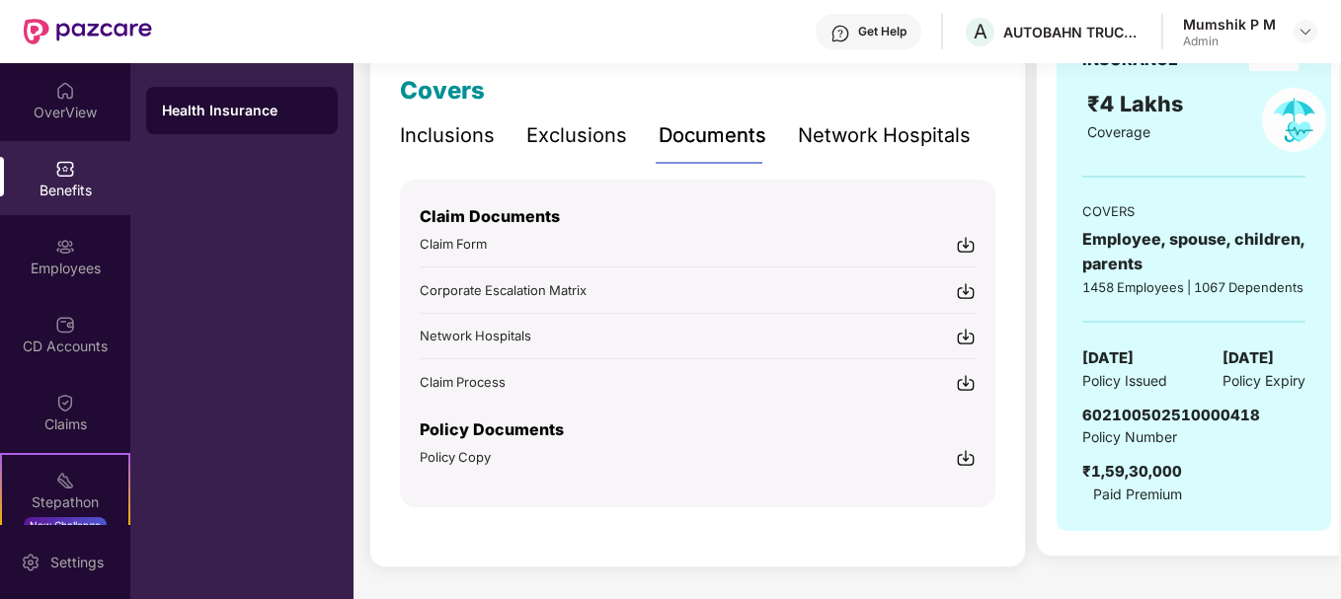
click at [970, 384] on img at bounding box center [966, 383] width 20 height 20
click at [962, 291] on img at bounding box center [966, 291] width 20 height 20
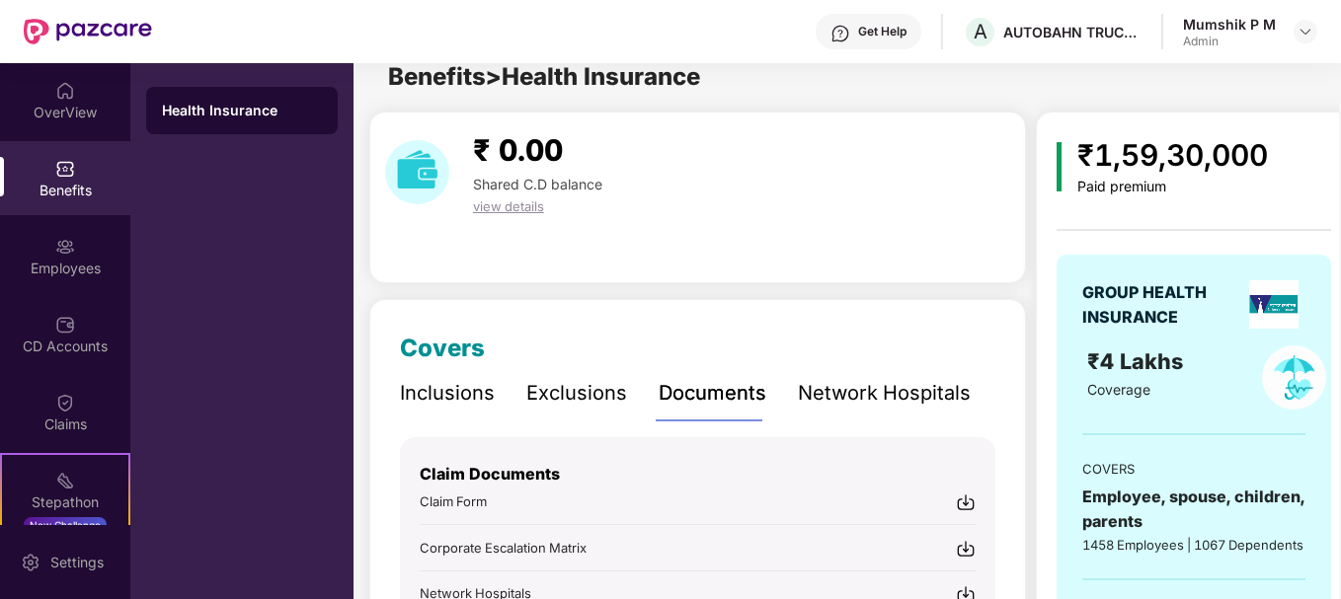
scroll to position [0, 0]
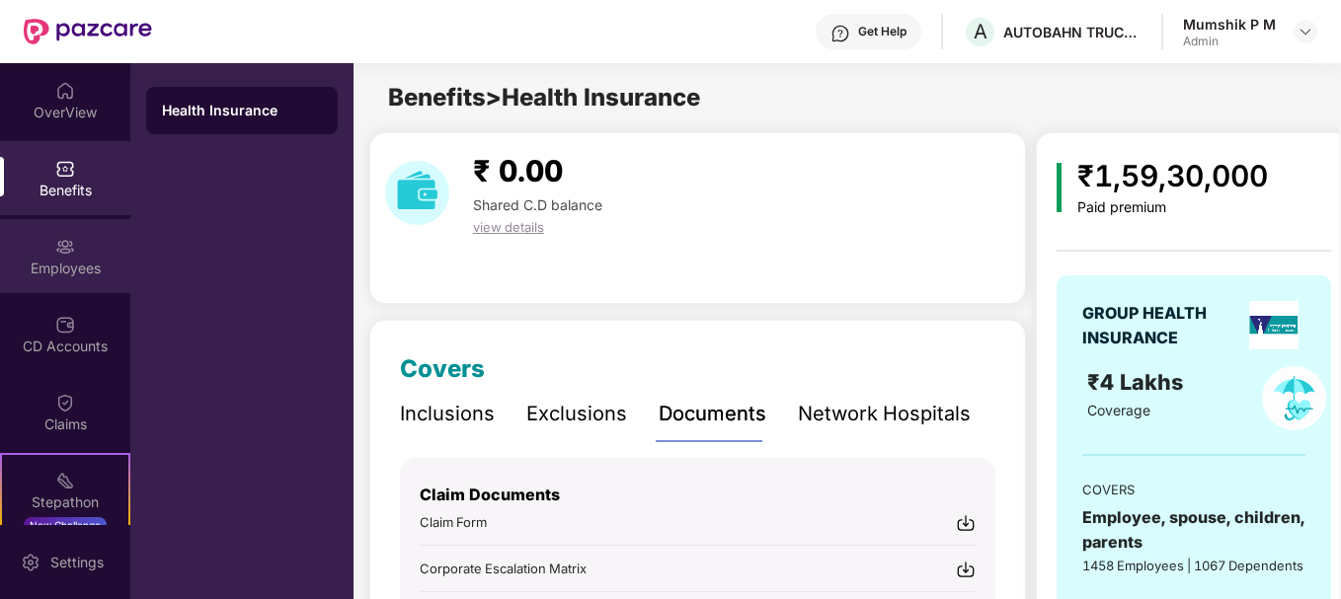
click at [59, 268] on div "Employees" at bounding box center [65, 269] width 130 height 20
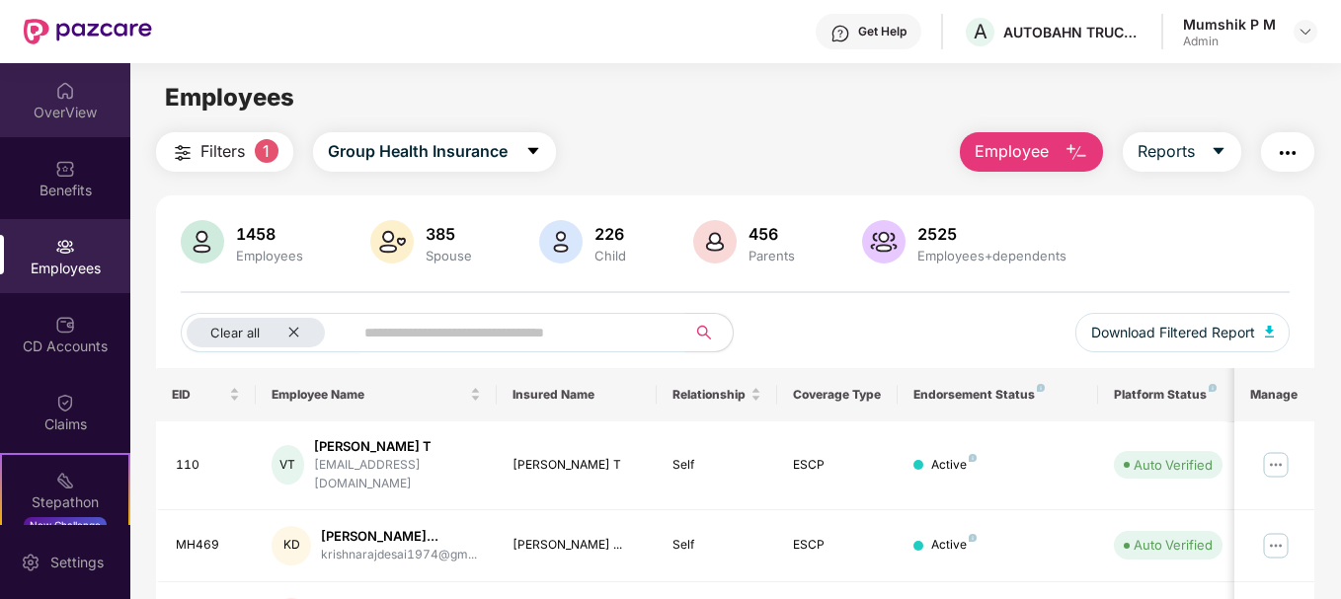
click at [73, 110] on div "OverView" at bounding box center [65, 113] width 130 height 20
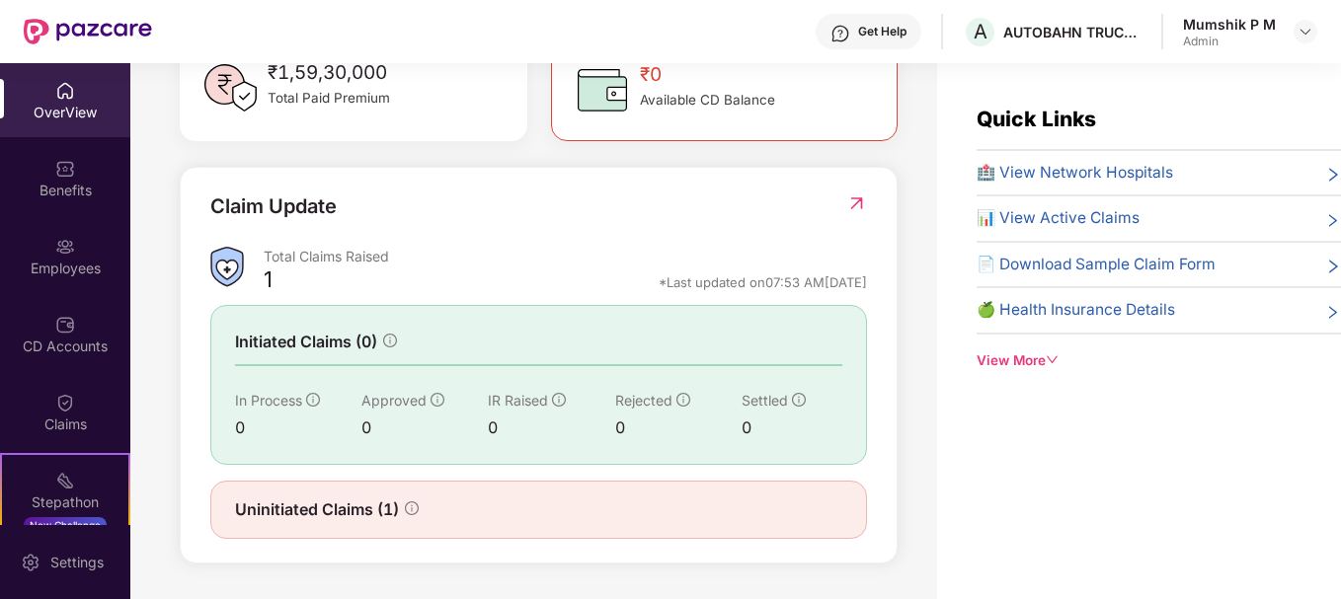
click at [1055, 358] on icon "down" at bounding box center [1053, 360] width 14 height 14
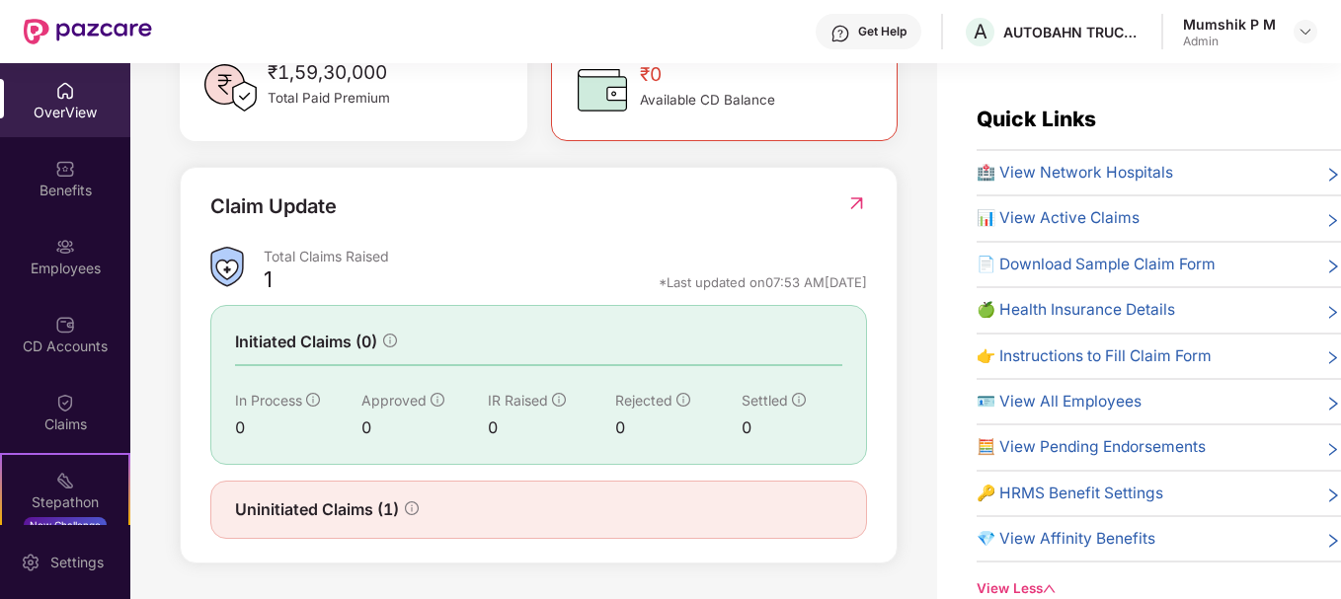
click at [1066, 213] on span "📊 View Active Claims" at bounding box center [1058, 218] width 163 height 24
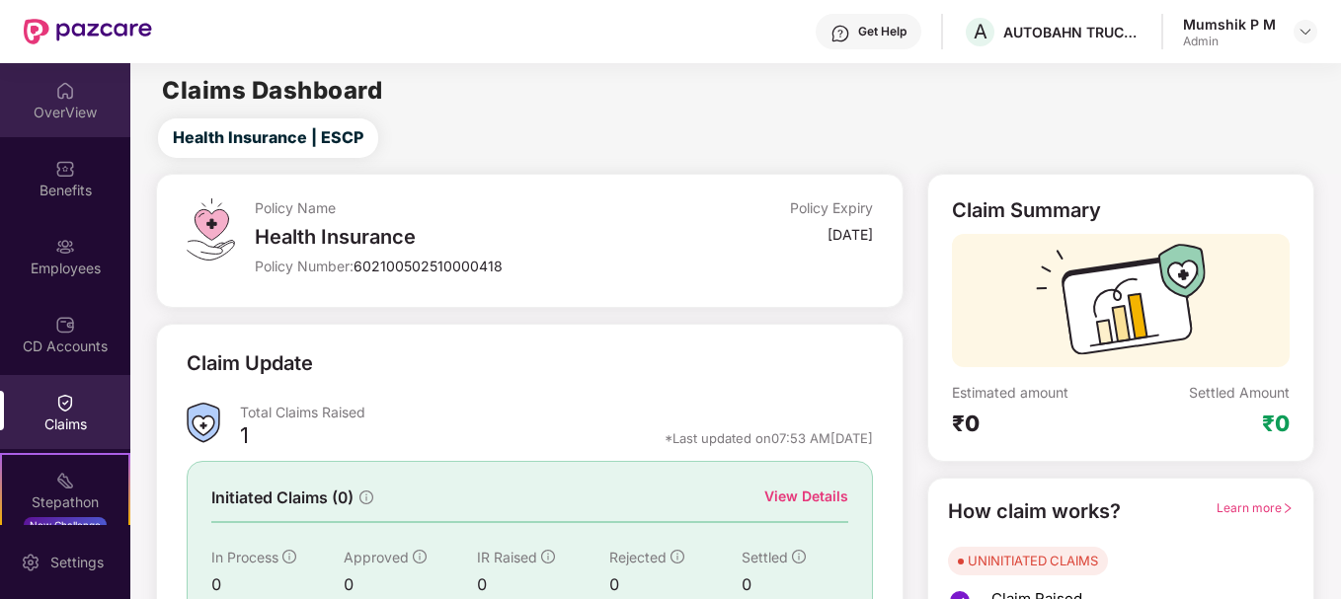
click at [75, 110] on div "OverView" at bounding box center [65, 113] width 130 height 20
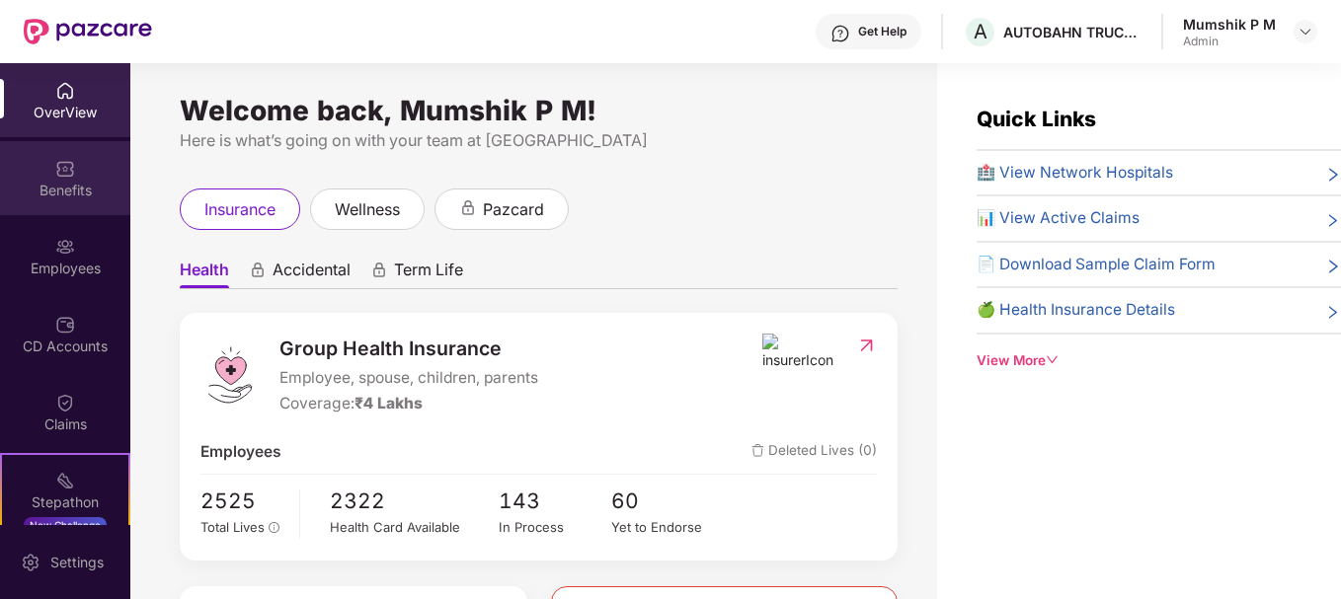
click at [91, 183] on div "Benefits" at bounding box center [65, 191] width 130 height 20
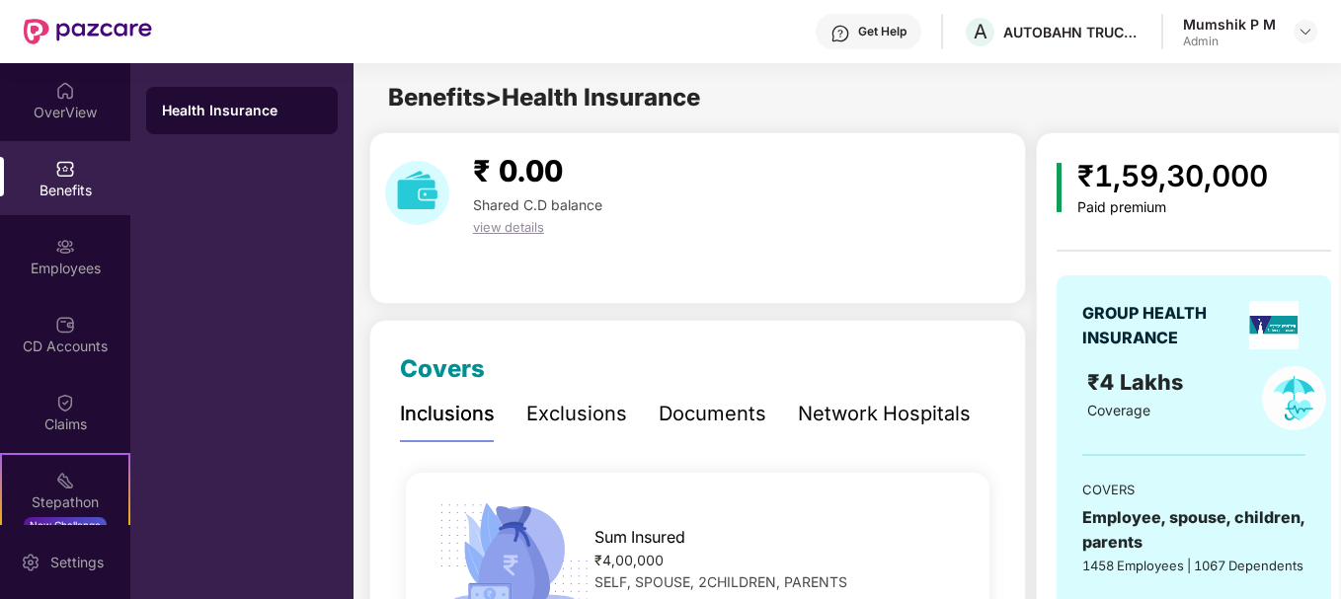
click at [703, 408] on div "Documents" at bounding box center [713, 414] width 108 height 31
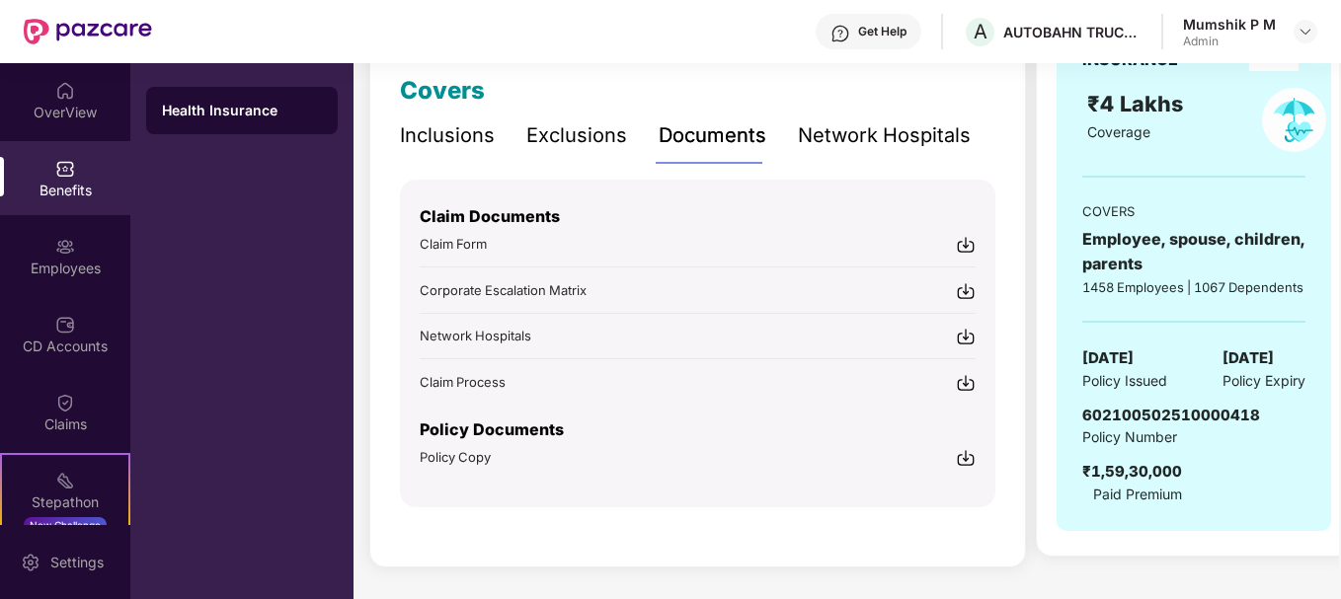
scroll to position [278, 0]
click at [68, 252] on img at bounding box center [65, 247] width 20 height 20
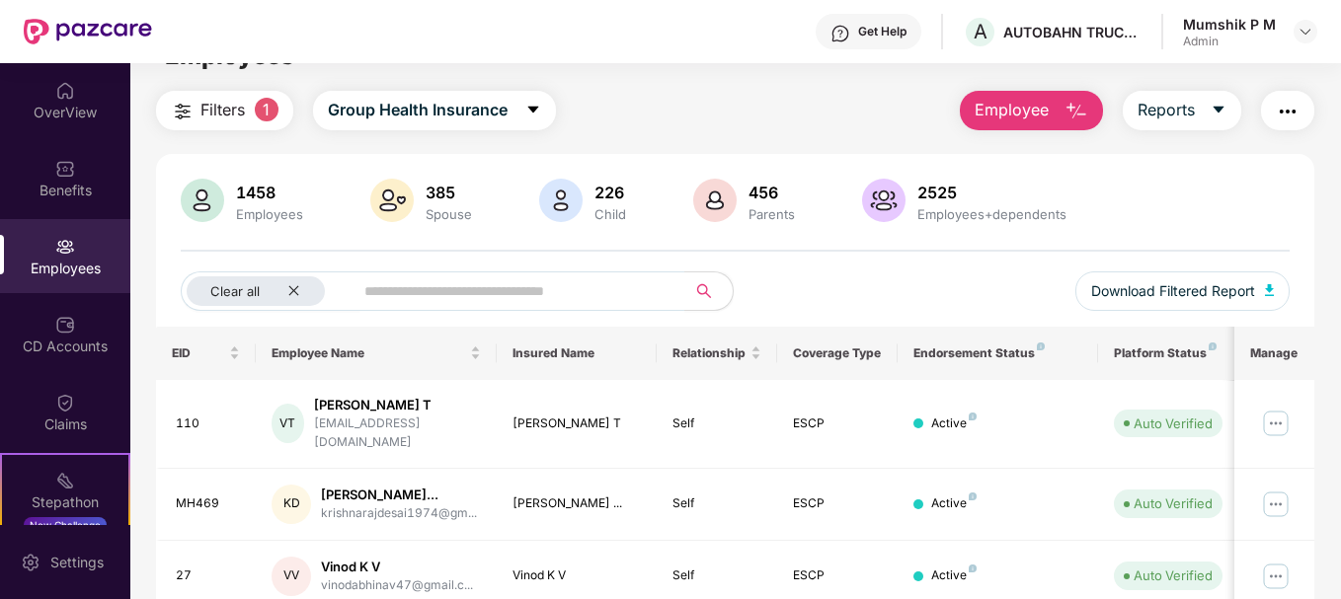
scroll to position [0, 0]
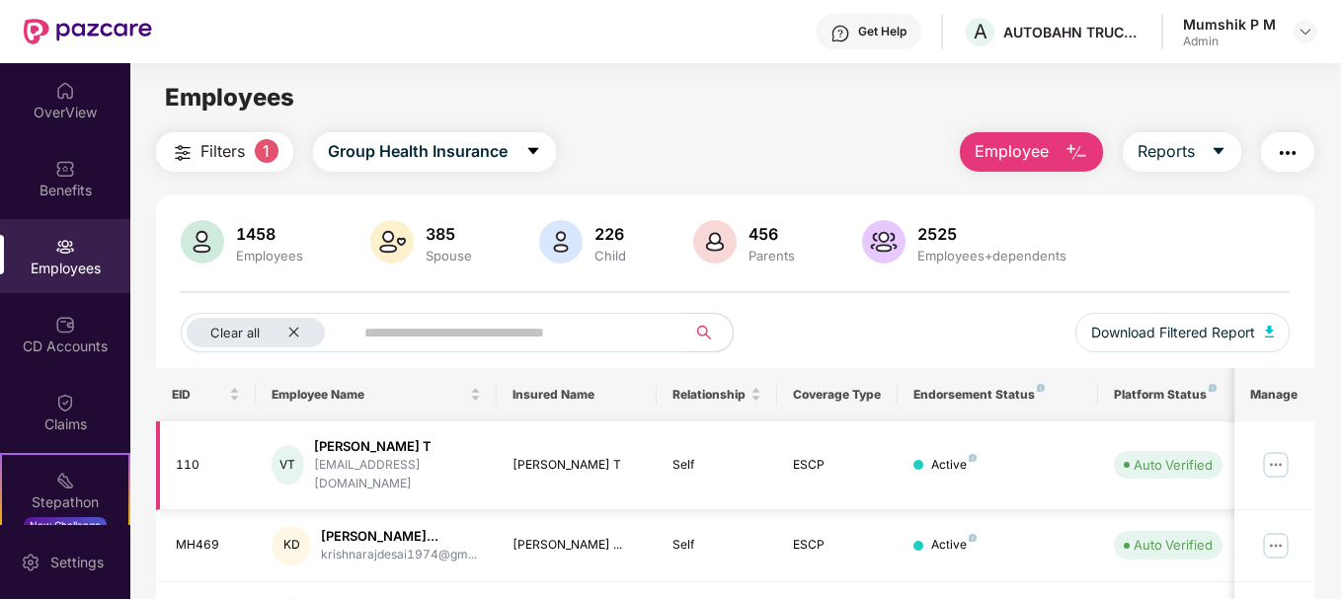
click at [186, 458] on div "110" at bounding box center [208, 465] width 65 height 19
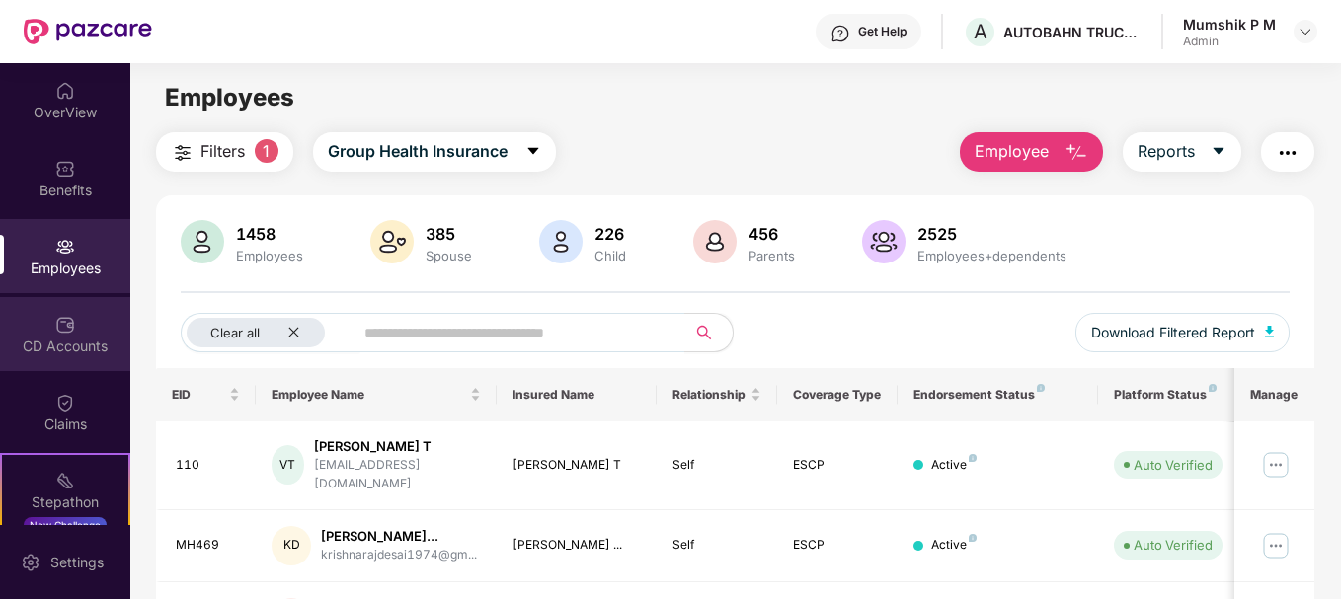
click at [37, 351] on div "CD Accounts" at bounding box center [65, 347] width 130 height 20
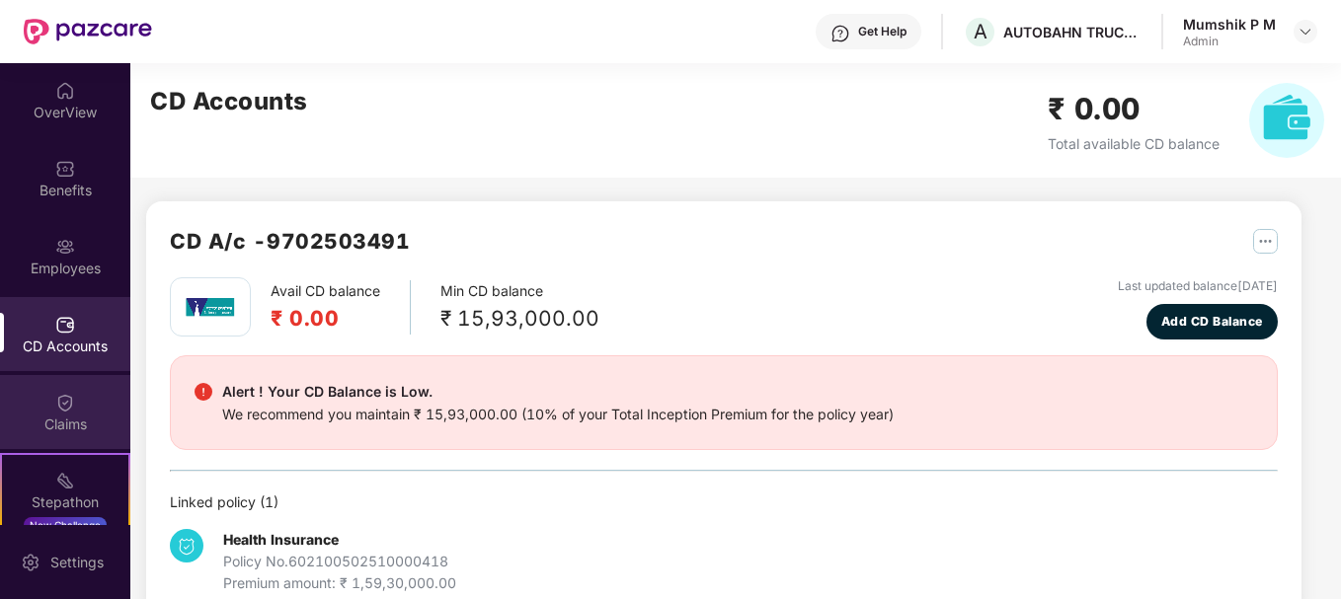
click at [38, 400] on div "Claims" at bounding box center [65, 412] width 130 height 74
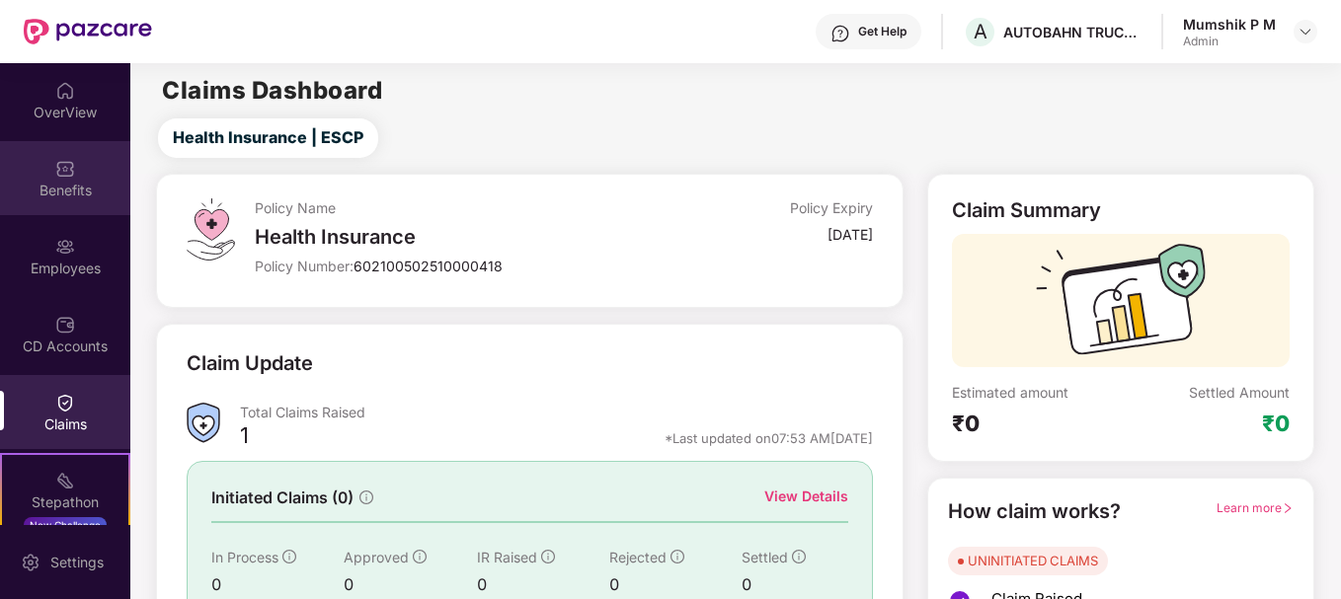
click at [62, 168] on img at bounding box center [65, 169] width 20 height 20
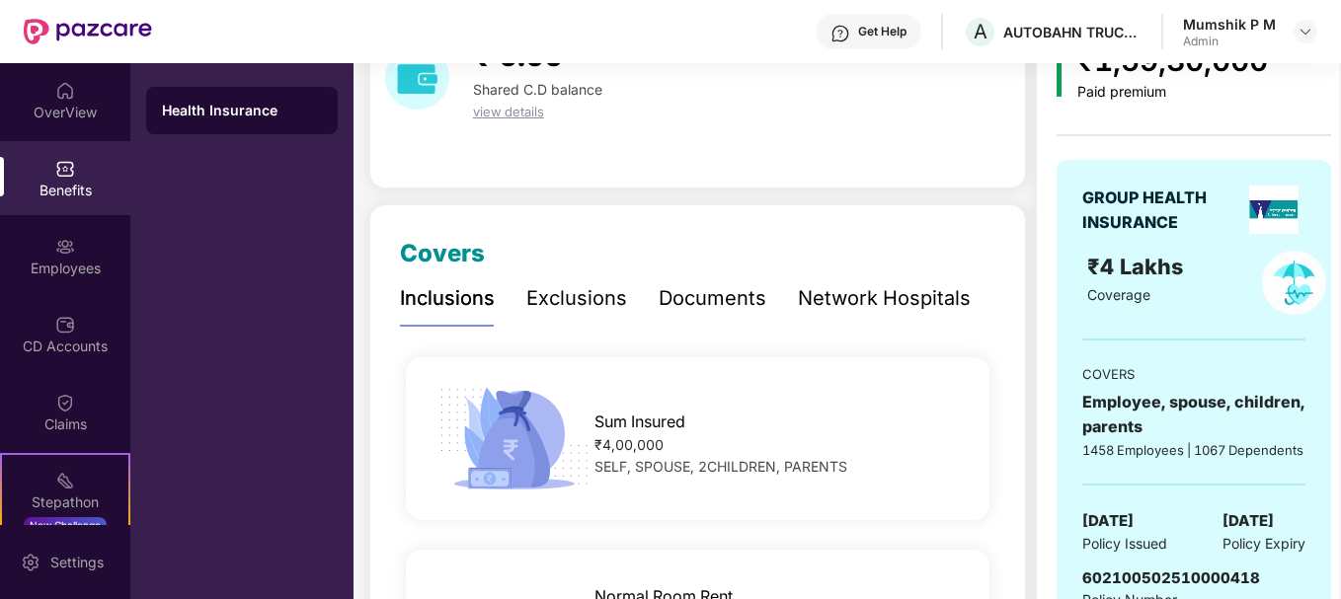
scroll to position [115, 0]
click at [728, 294] on div "Documents" at bounding box center [713, 299] width 108 height 31
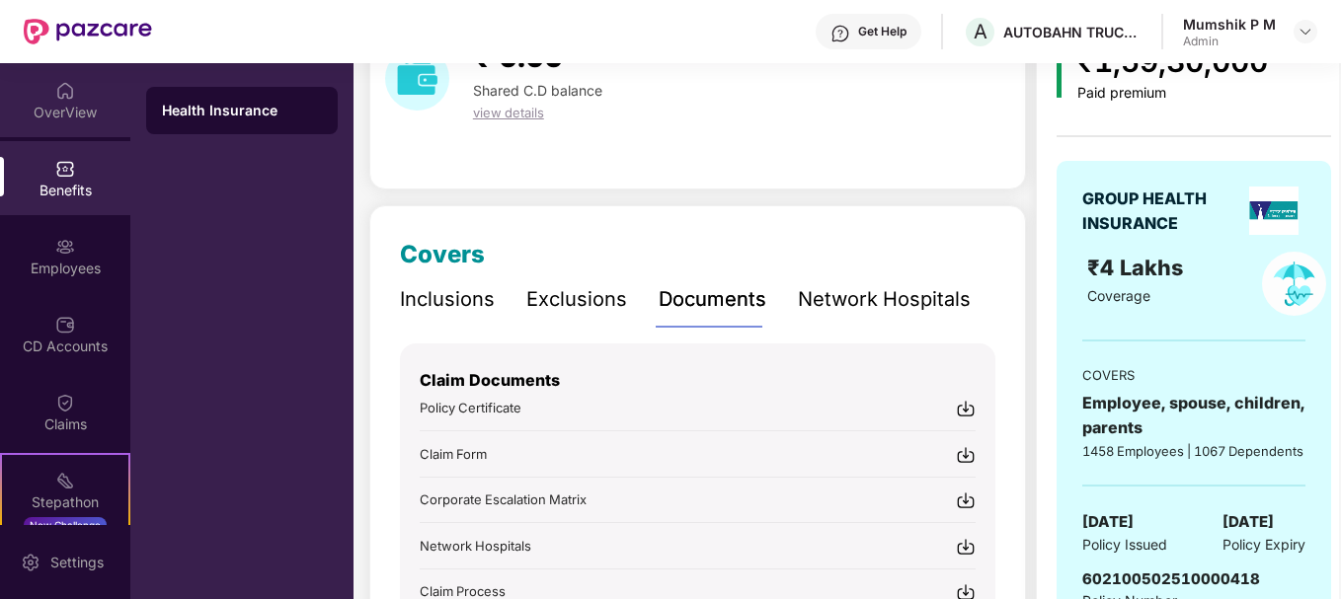
click at [55, 110] on div "OverView" at bounding box center [65, 113] width 130 height 20
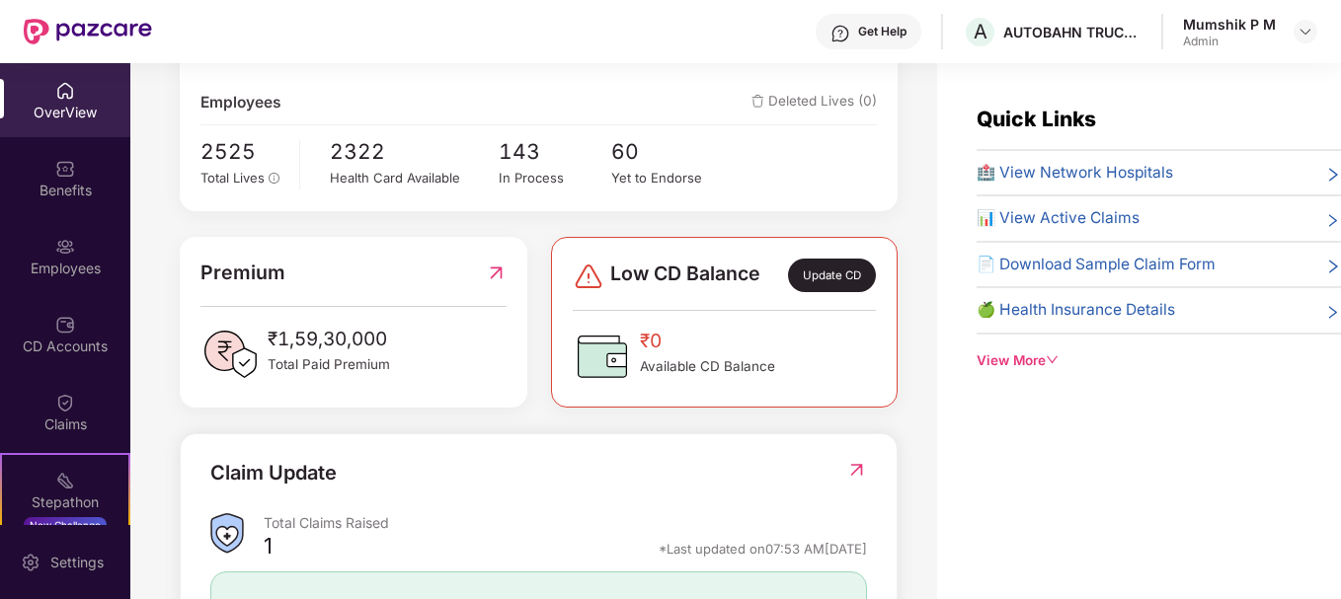
scroll to position [349, 0]
click at [649, 184] on div "Yet to Endorse" at bounding box center [667, 179] width 113 height 20
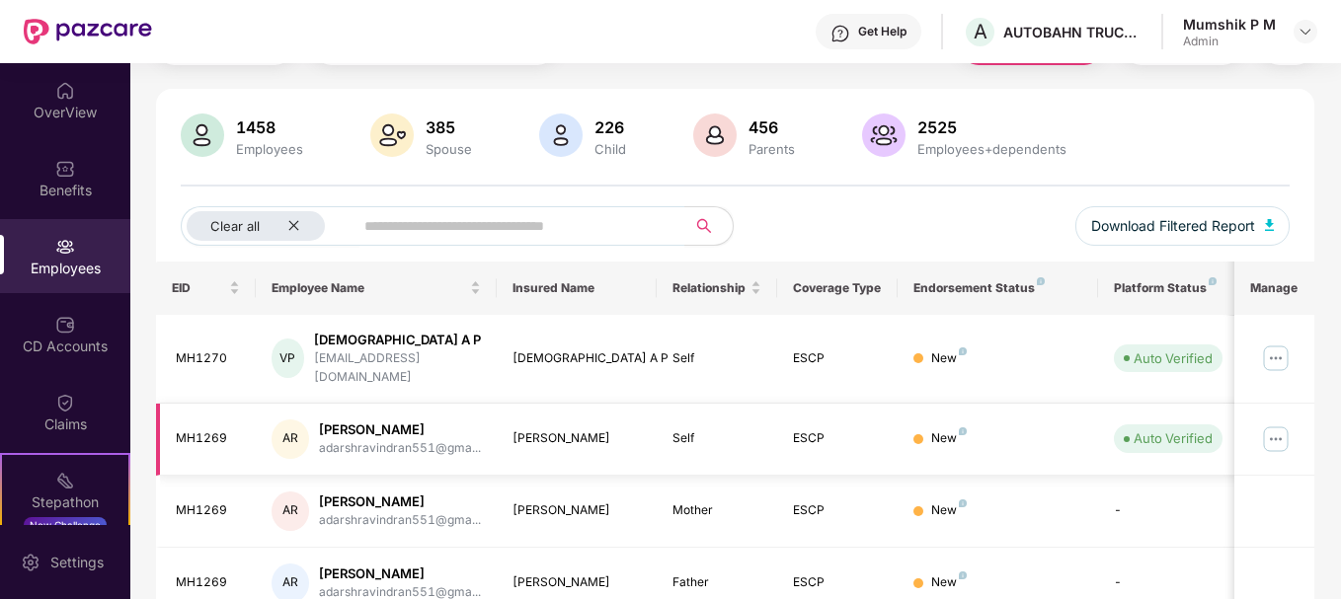
scroll to position [106, 0]
click at [80, 255] on div "Employees" at bounding box center [65, 256] width 130 height 74
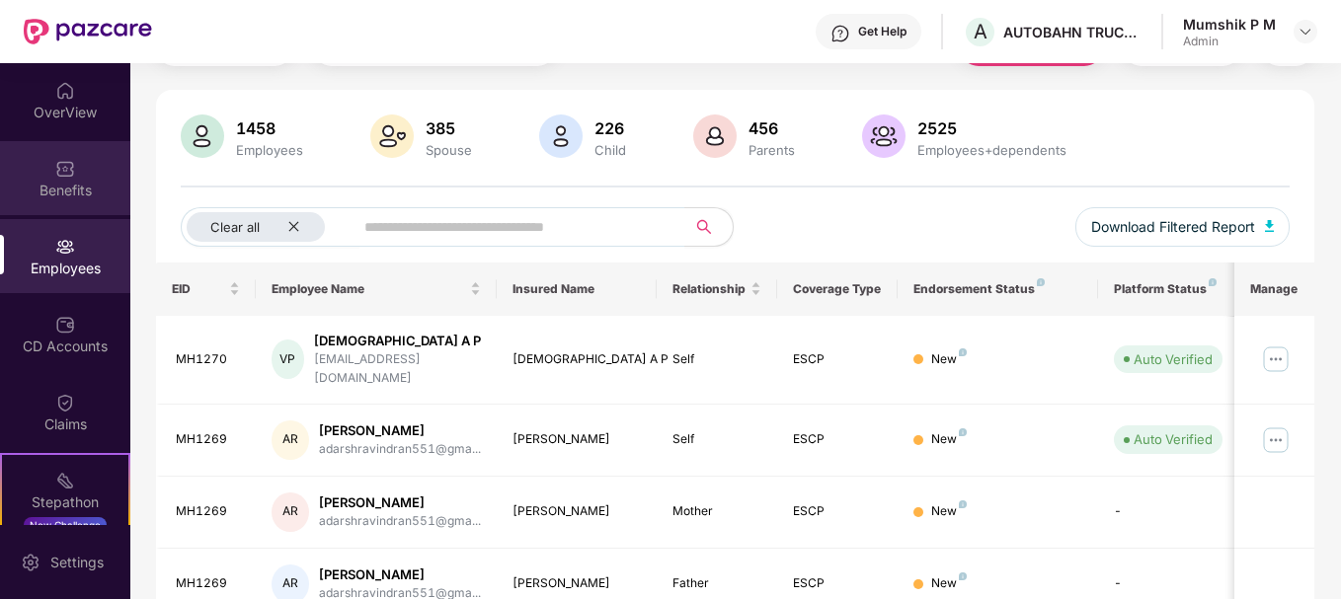
click at [80, 169] on div "Benefits" at bounding box center [65, 178] width 130 height 74
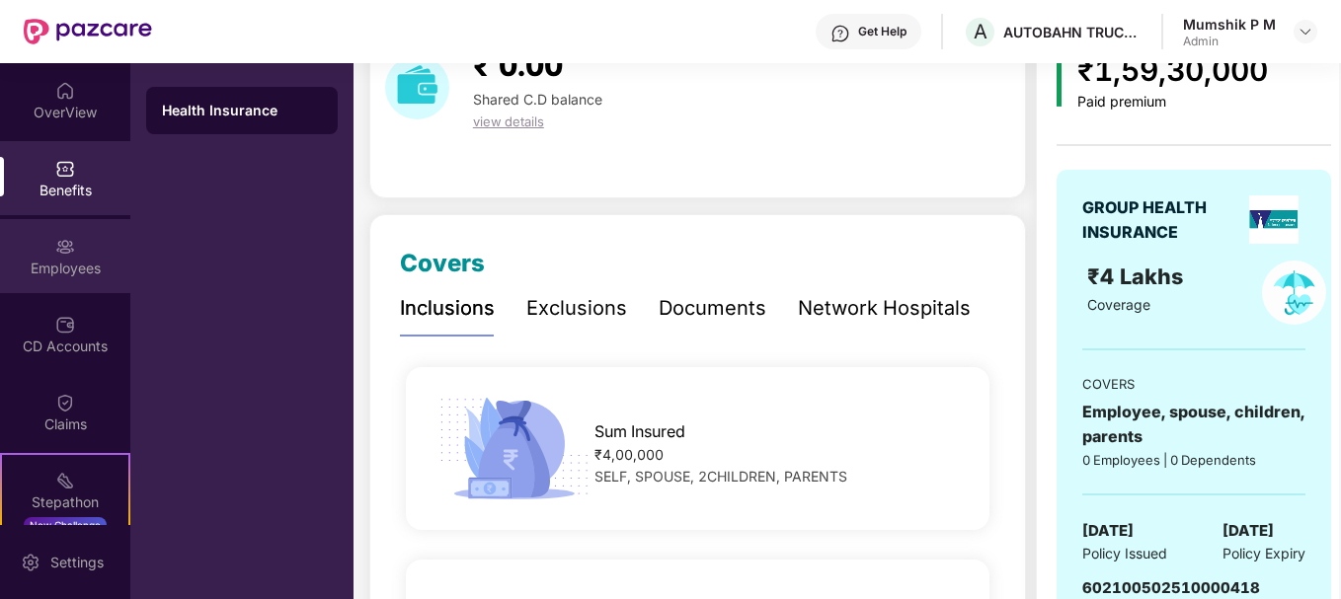
click at [77, 237] on div "Employees" at bounding box center [65, 256] width 130 height 74
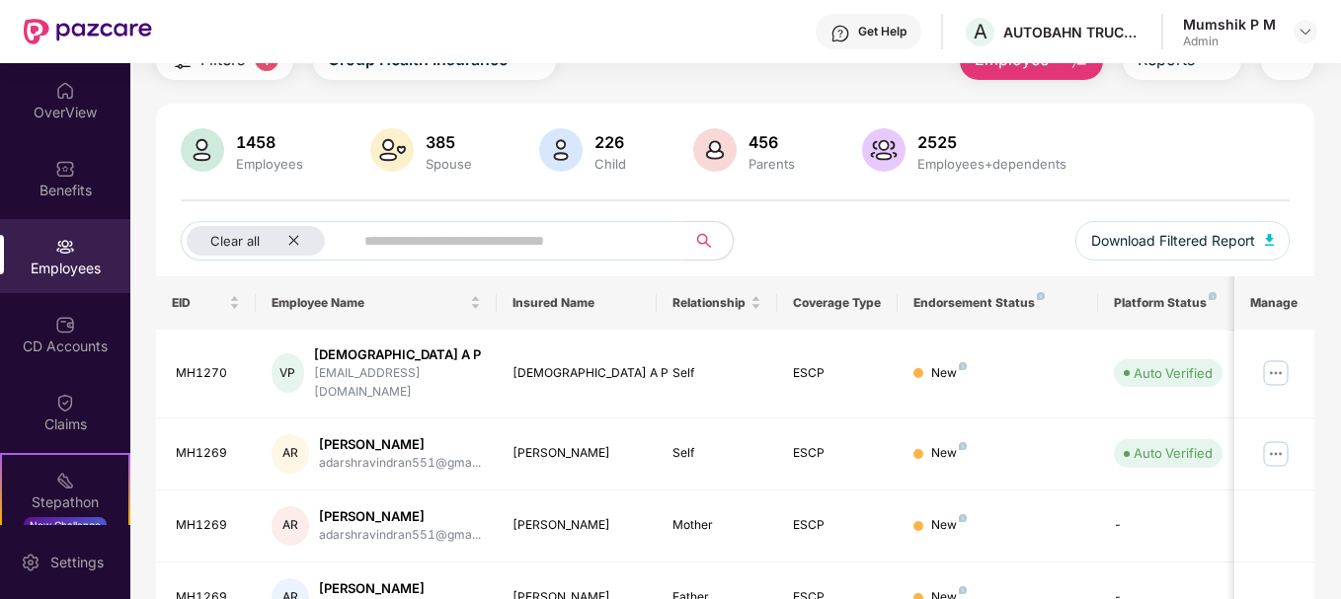
scroll to position [0, 0]
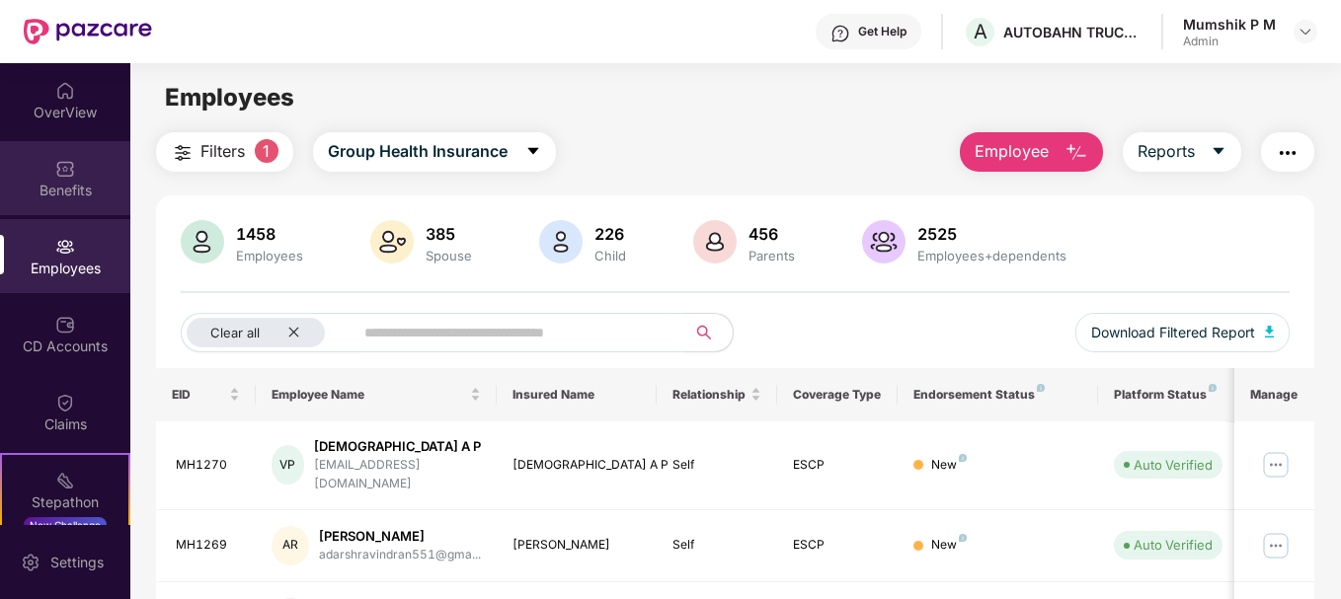
click at [68, 176] on img at bounding box center [65, 169] width 20 height 20
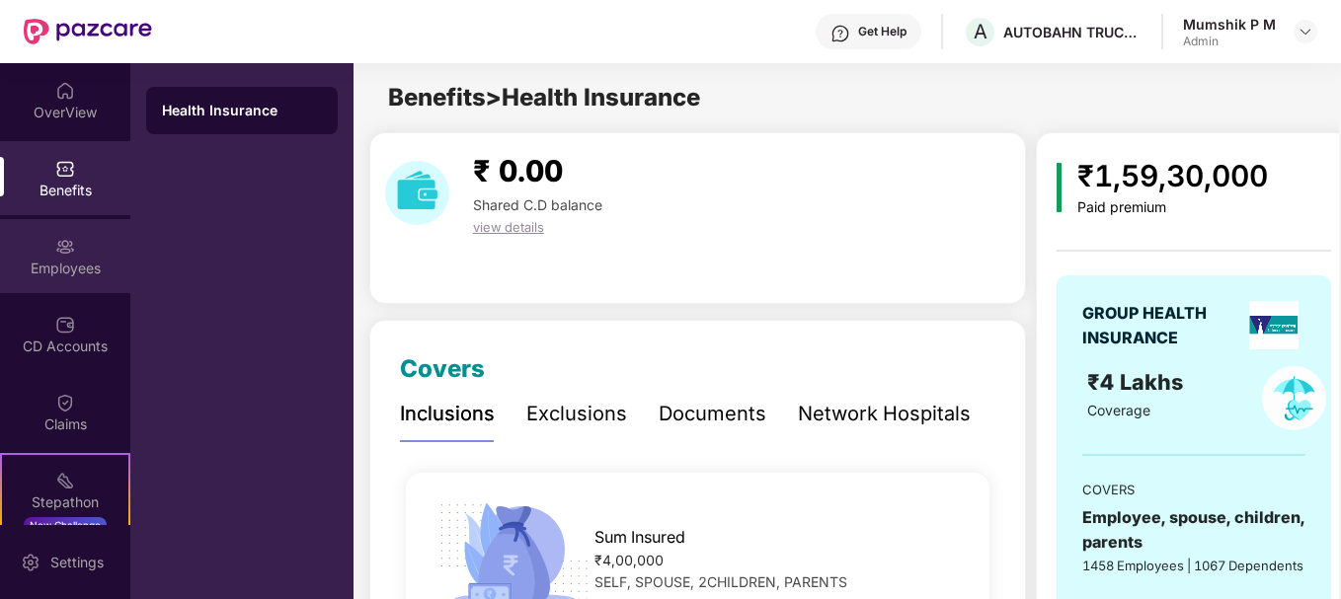
click at [59, 257] on div "Employees" at bounding box center [65, 256] width 130 height 74
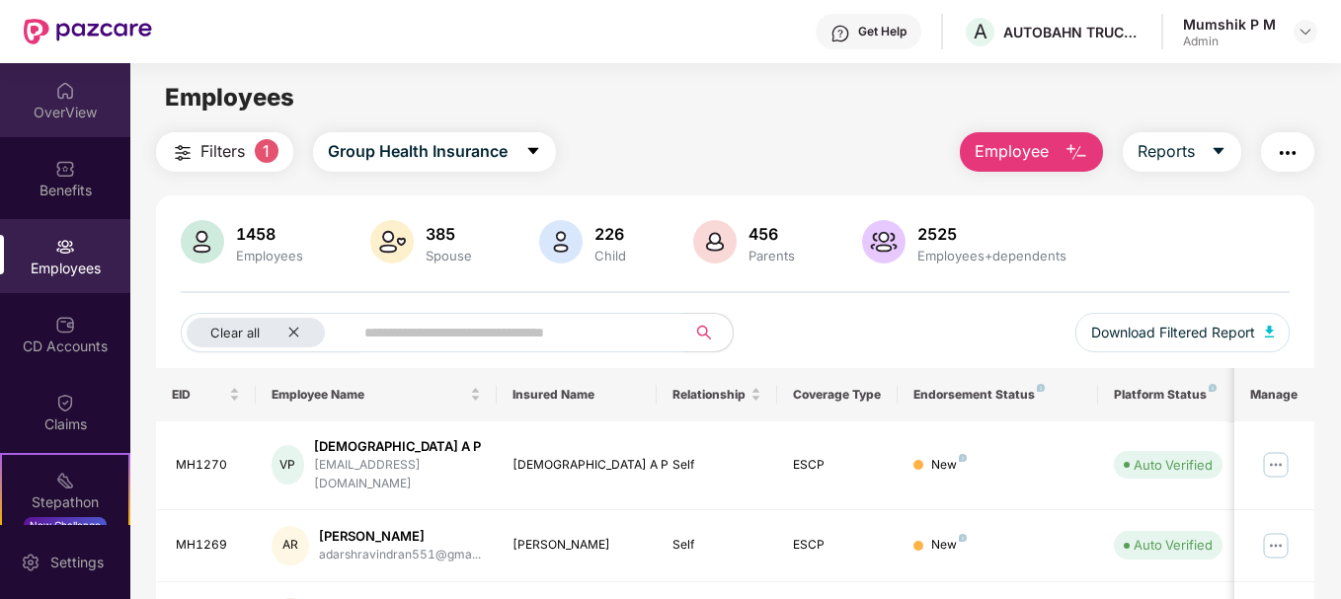
click at [75, 122] on div "OverView" at bounding box center [65, 100] width 130 height 74
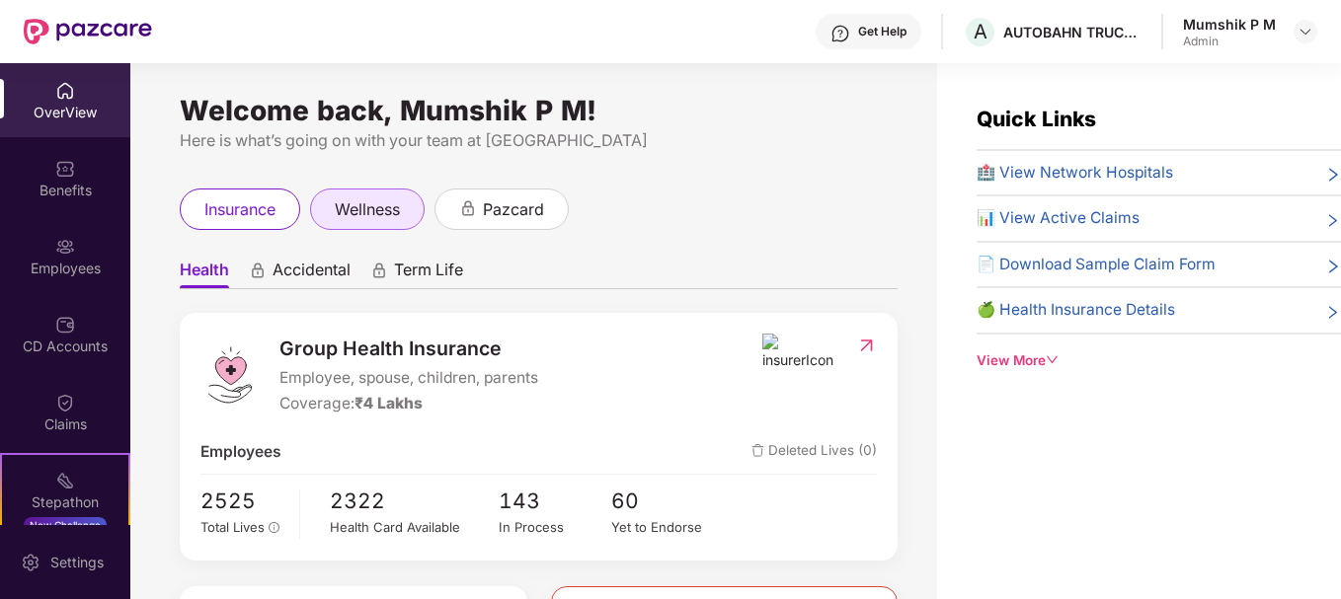
click at [389, 208] on span "wellness" at bounding box center [367, 209] width 65 height 25
